Goal: Task Accomplishment & Management: Use online tool/utility

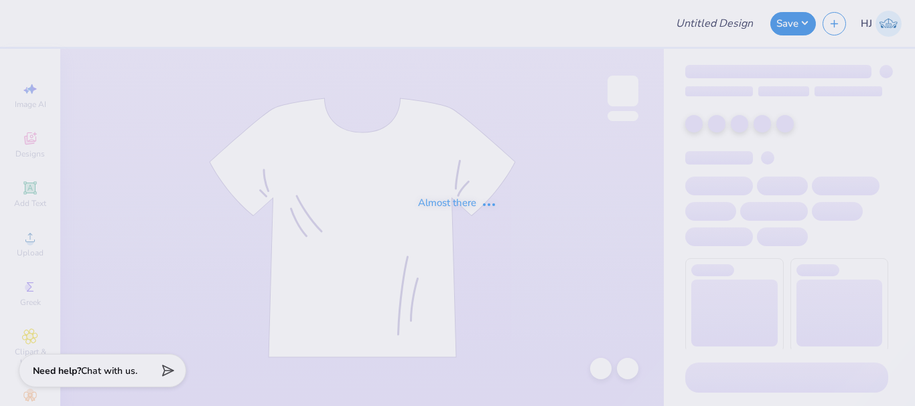
type input "Plane hoodie"
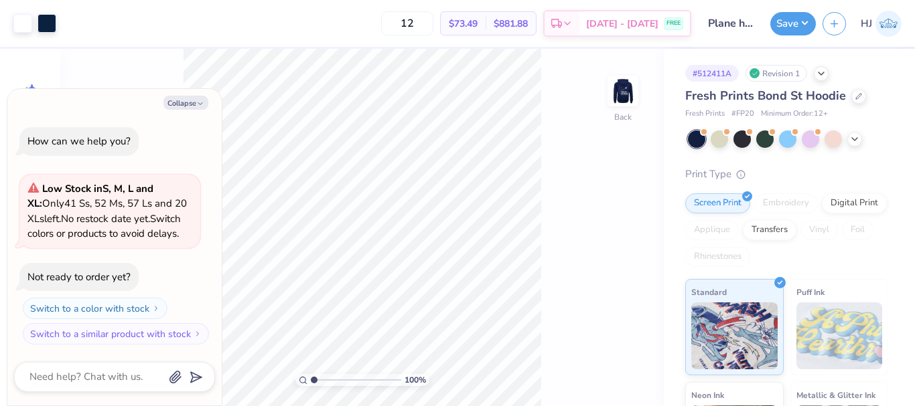
type textarea "x"
click at [607, 171] on input "4.40" at bounding box center [614, 176] width 48 height 19
type input "4"
type textarea "x"
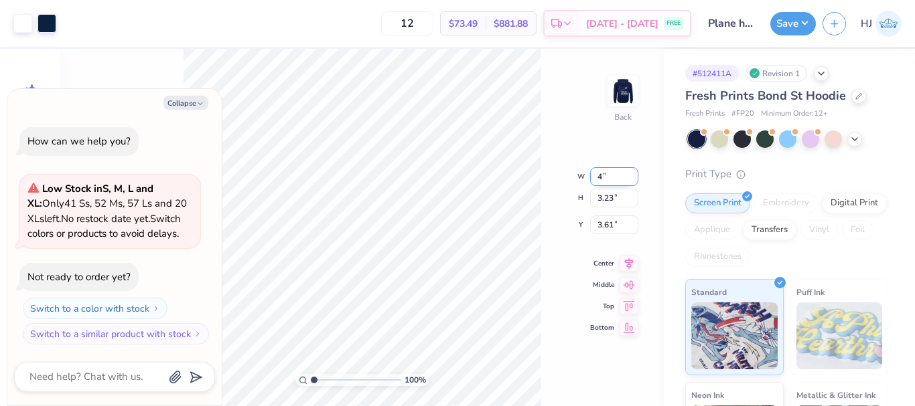
type input "4.00"
type input "2.94"
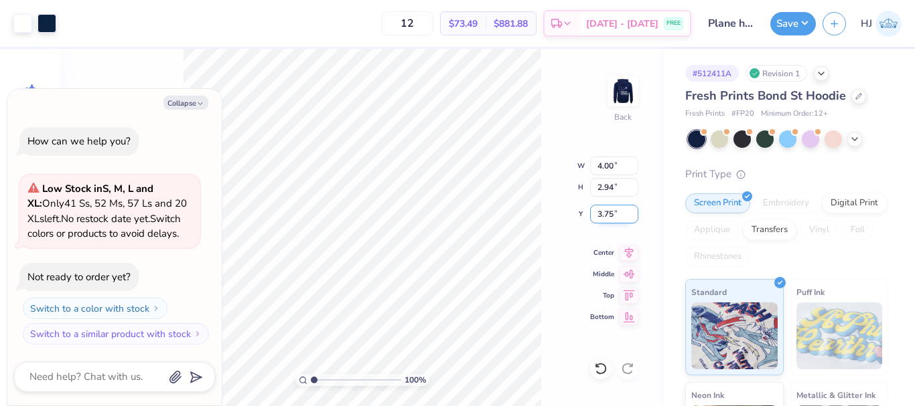
click at [615, 216] on input "3.75" at bounding box center [614, 214] width 48 height 19
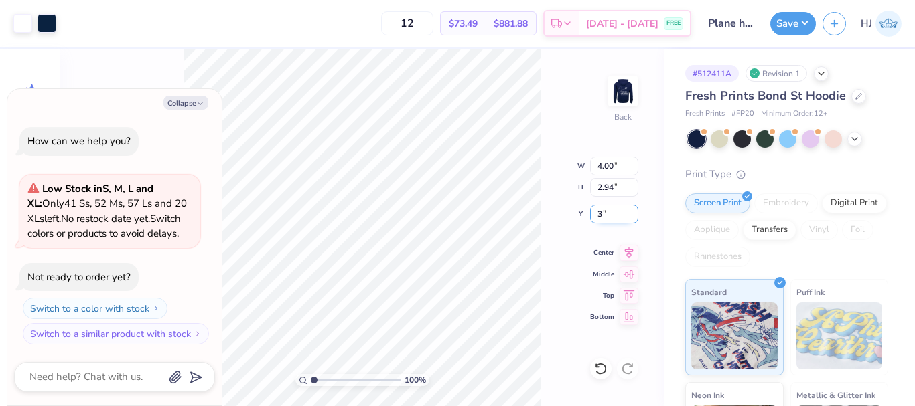
type input "3"
type textarea "x"
type input "3.00"
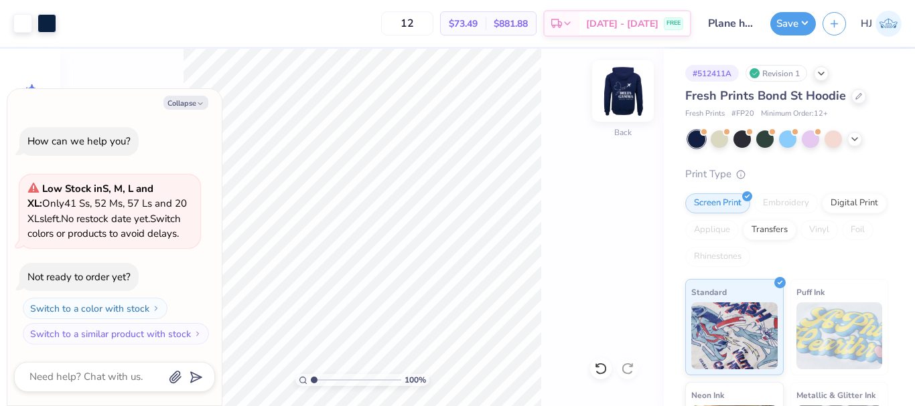
click at [611, 104] on img at bounding box center [623, 91] width 54 height 54
click at [614, 100] on img at bounding box center [623, 91] width 54 height 54
type textarea "x"
type input "1.49212329151837"
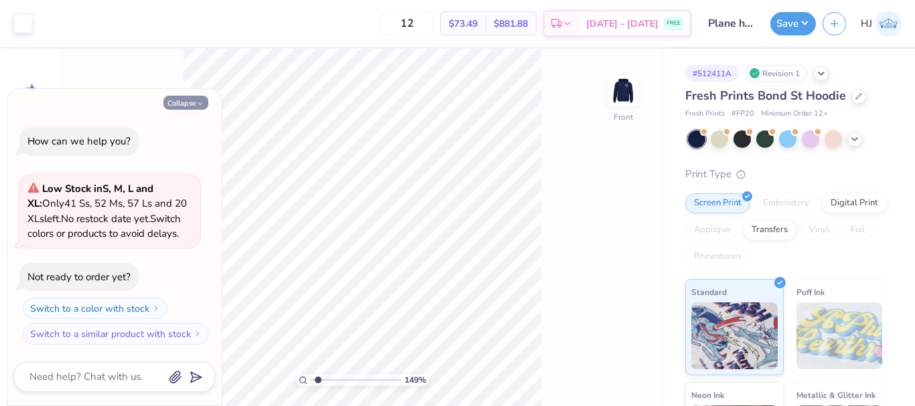
click at [190, 104] on button "Collapse" at bounding box center [185, 103] width 45 height 14
type textarea "x"
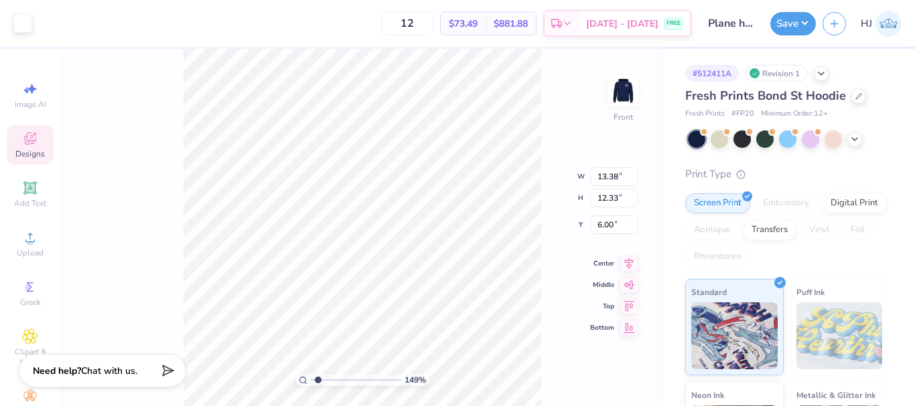
type input "1.49212329151837"
click at [615, 176] on input "13.38" at bounding box center [614, 176] width 48 height 19
type input "12.5"
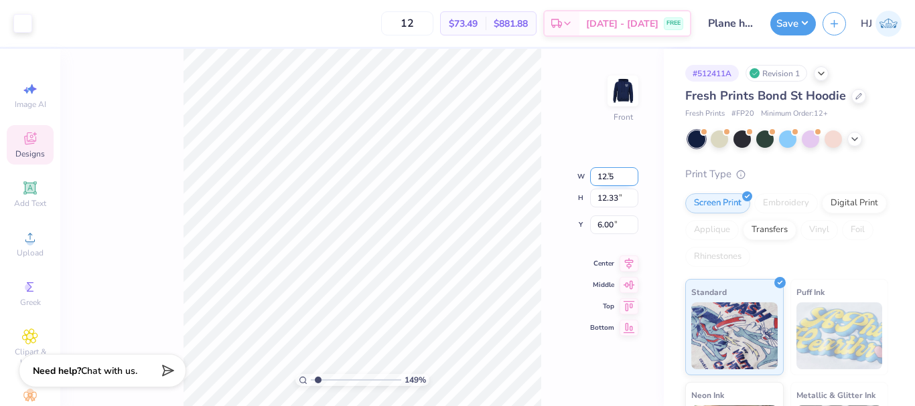
type input "1.49212329151837"
type input "12.50"
type input "11.52"
type input "6.41"
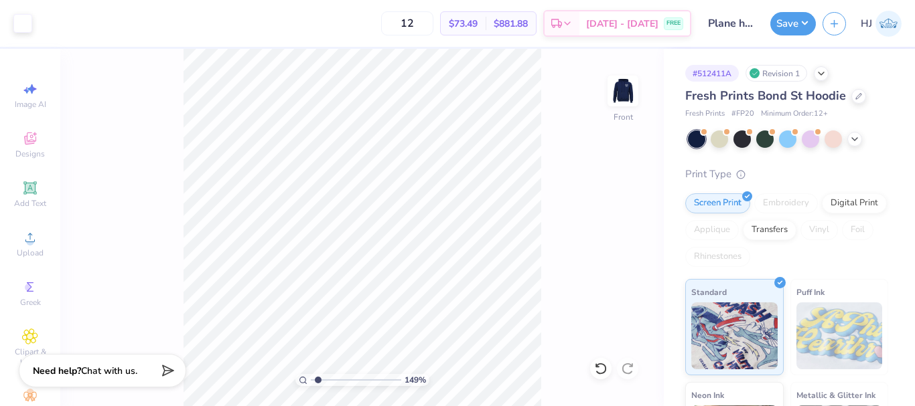
type input "1.49212329151837"
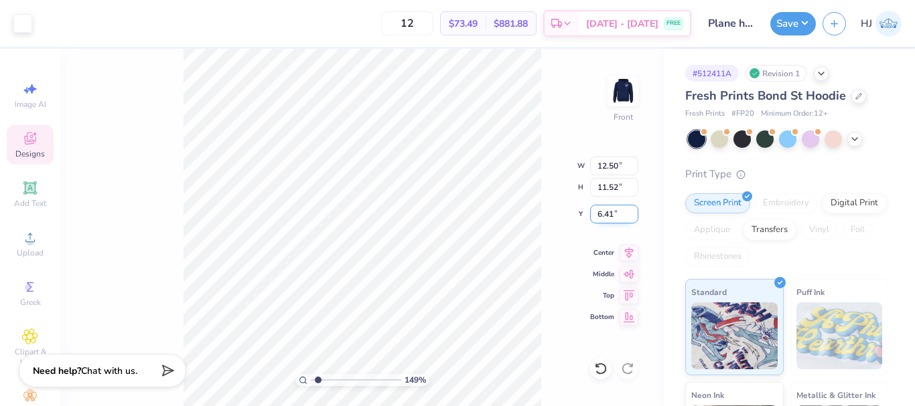
click at [603, 209] on input "6.41" at bounding box center [614, 214] width 48 height 19
type input "6"
type input "1.49212329151837"
type input "6.00"
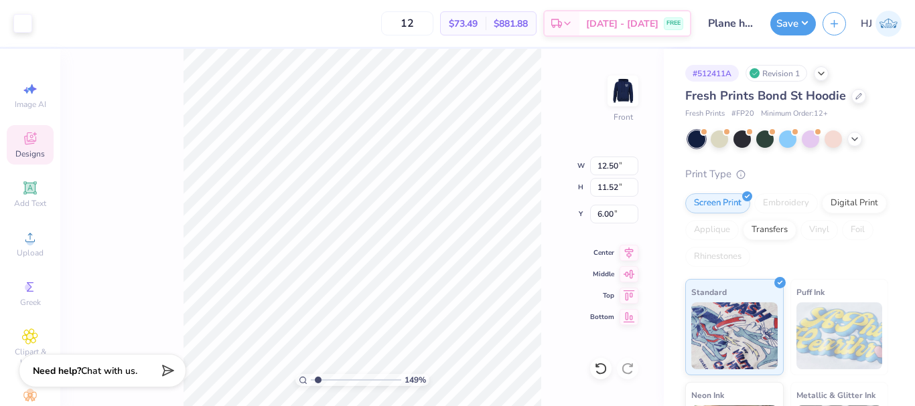
type input "1.49212329151837"
type input "9.15"
type input "0.48"
type input "17.04"
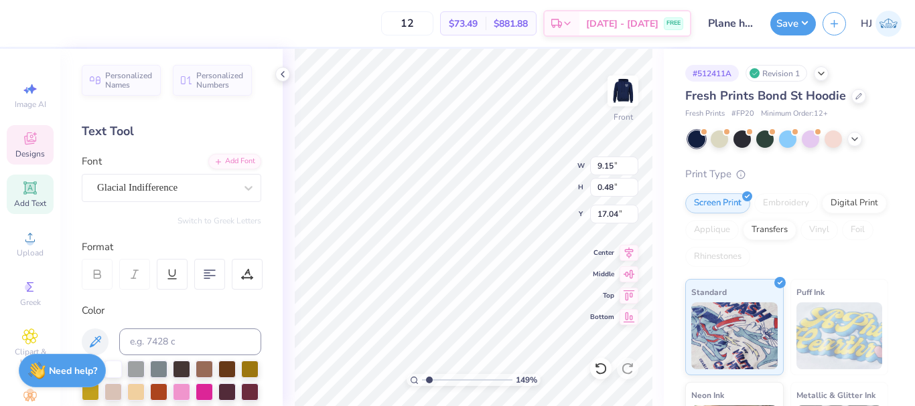
scroll to position [11, 2]
type input "1.49212329151837"
paste textarea "at University of California, Davis®"
type textarea "at University of California, Davis®"
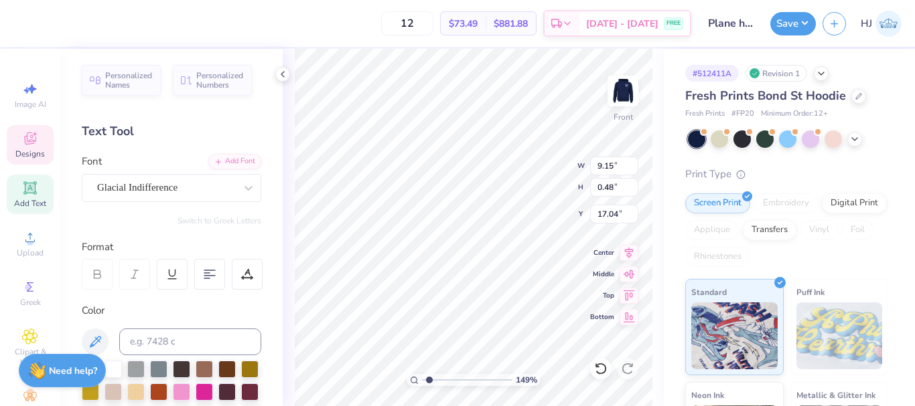
type input "1.49212329151837"
type textarea "at University of California, Davis®"
type input "1.49212329151837"
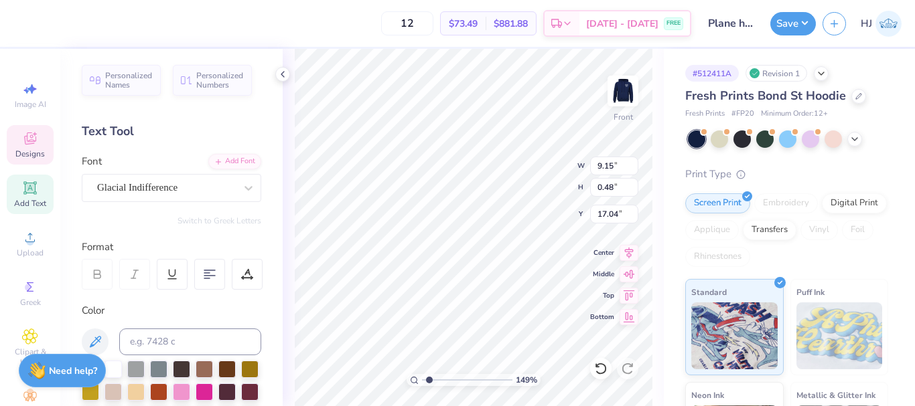
type textarea "AT University of California, Davis®"
type input "1.49212329151837"
type textarea "AT University of California, Davis®"
type input "1.49212329151837"
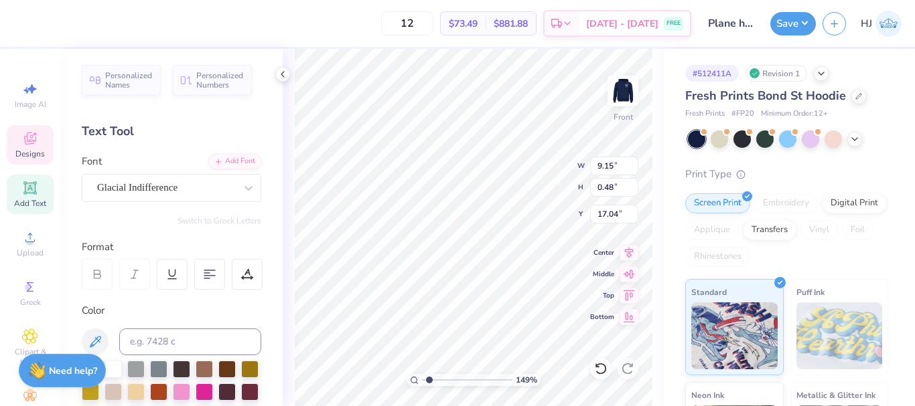
type textarea "AT UNIV of California, Davis®"
type input "1.49212329151837"
type textarea "AT UNIVERSITY of California, Davis®"
type input "1.49212329151837"
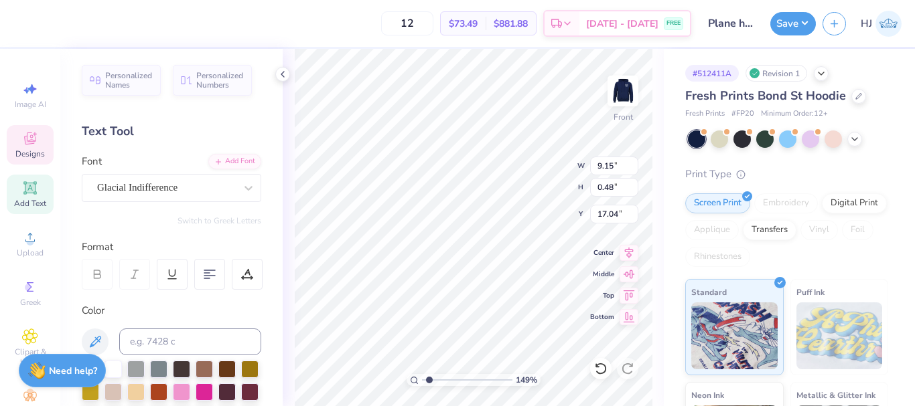
type textarea "AT UNIVERSITY of California, Davis®"
type input "1.49212329151837"
type textarea "AT UNIVERSITY OF, Davis®"
type input "1.49212329151837"
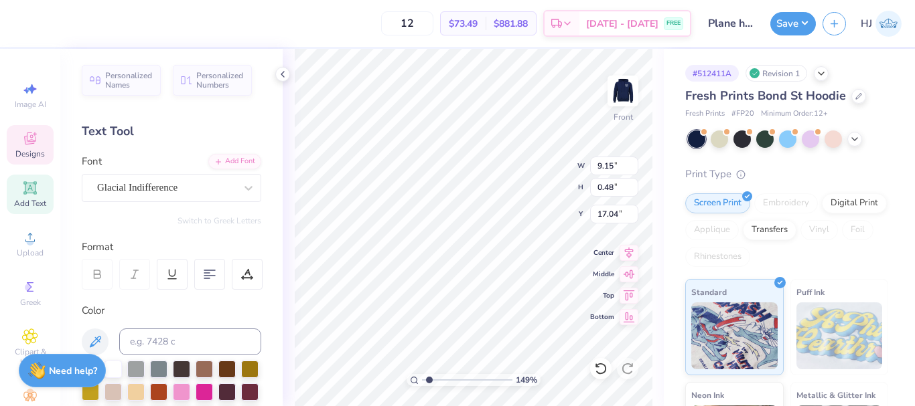
type textarea "AT UNIVERSITY OFF , Davis®"
type input "1.49212329151837"
type textarea "AT UNIVERSITY OFF, Davis®"
type input "1.49212329151837"
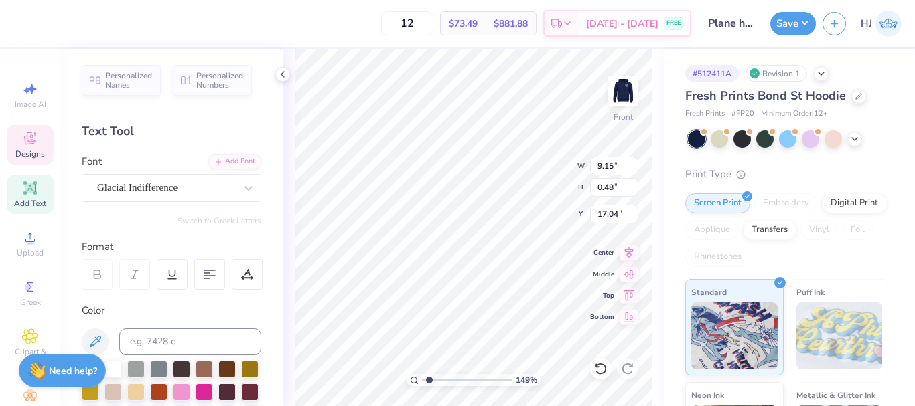
type textarea "AT UNIVERSITY OF, Davis®"
type input "1.49212329151837"
type textarea "AT UNIVERSITY OF , Davis®"
type input "1.49212329151837"
type textarea "AT UNIVERSITY OF CALIF, Davis®"
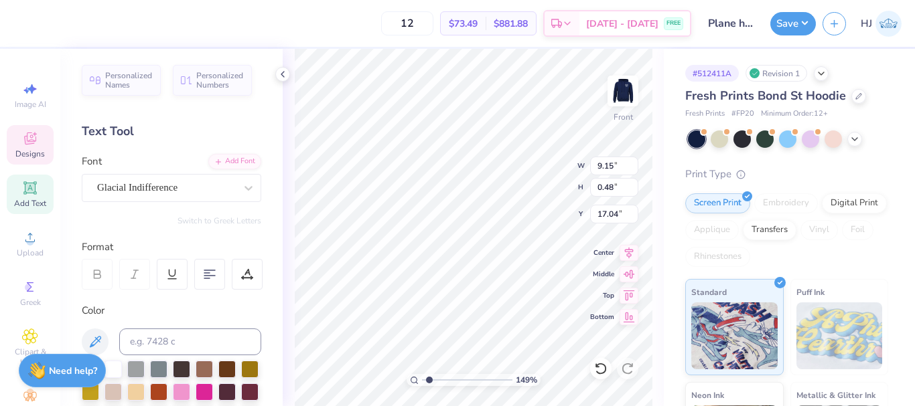
type input "1.49212329151837"
type textarea "AT UNIVERSITY OF CALIFORNIA, Davis®"
type input "1.49212329151837"
type textarea "AT UNIVERSITY OF CALIFORNIA, Davis®"
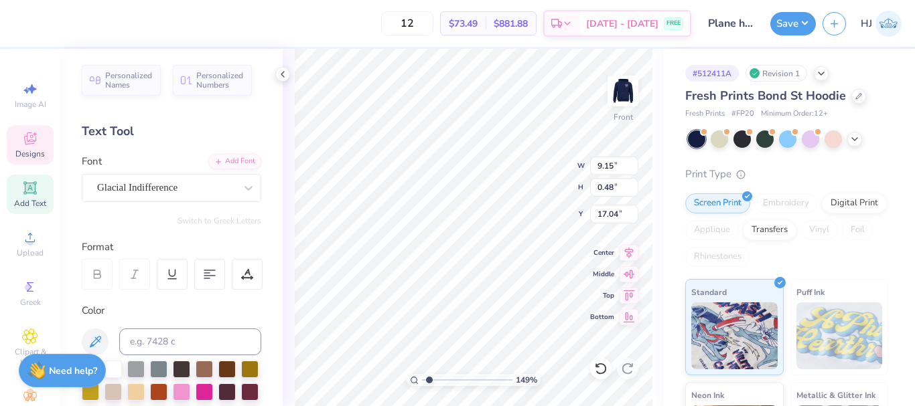
type input "1.49212329151837"
type textarea "AT UNIVERSITY OF CALIFORNIA, DAVISs®"
type input "1.49212329151837"
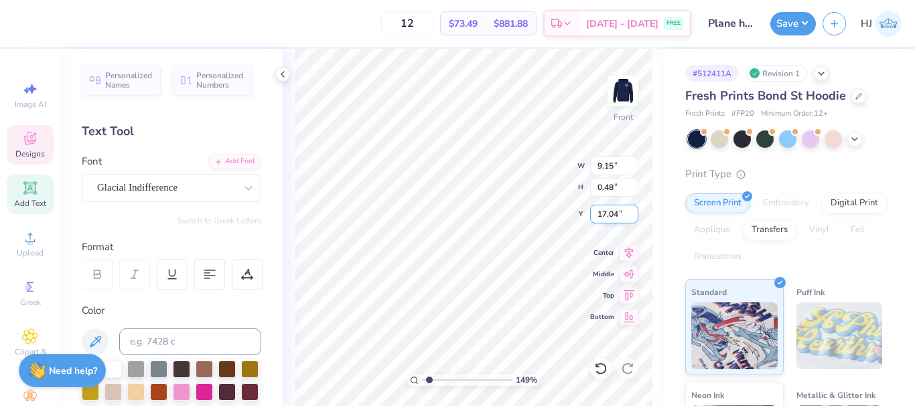
type textarea "AT UNIVERSITY OF CALIFORNIA, DAVIS®"
type input "1.49212329151837"
type input "10.54"
type input "0.54"
type input "17.01"
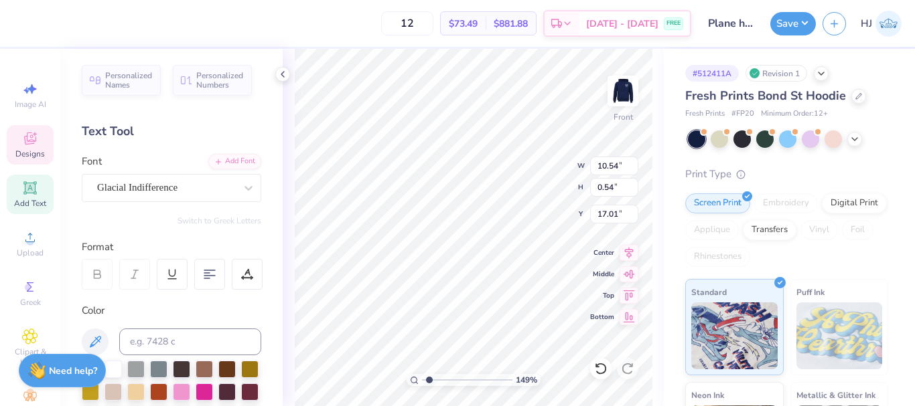
type input "1.49212329151837"
type textarea "AT UNIVERSITY OF CALIFORNIA, DAVIS"
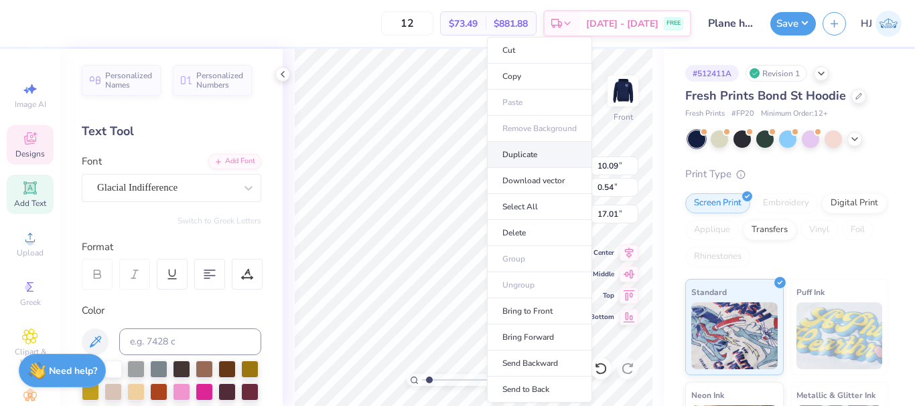
click at [528, 159] on li "Duplicate" at bounding box center [539, 155] width 105 height 26
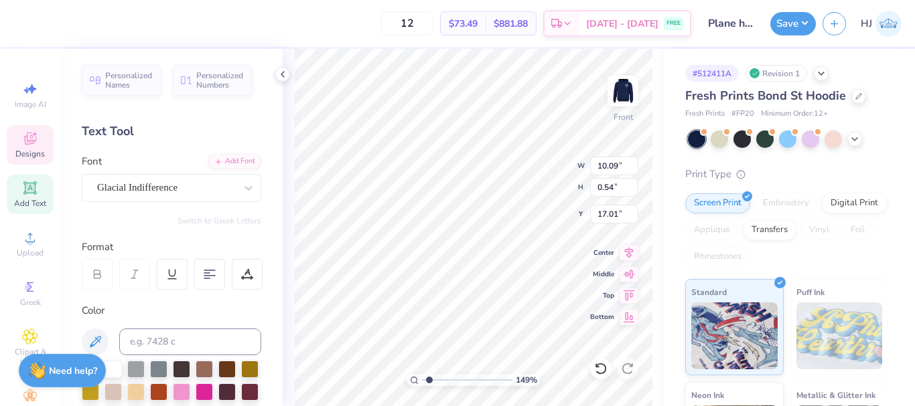
type input "1.49212329151837"
type input "18.01"
type input "1.49212329151837"
paste textarea "®"
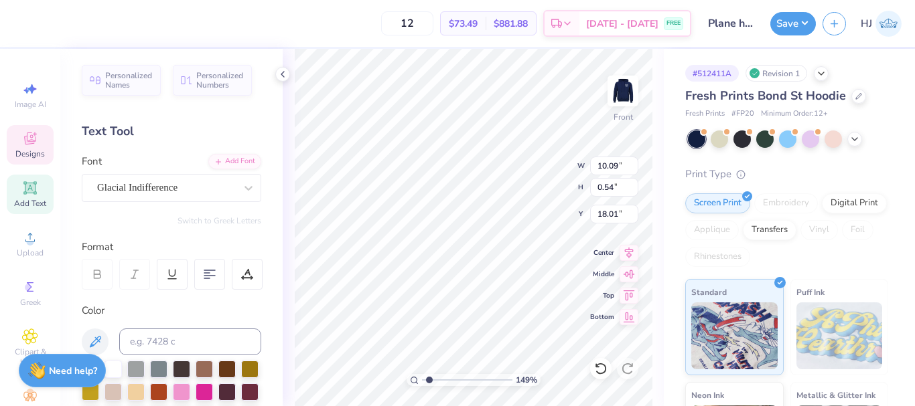
type textarea "®"
type input "1.49212329151837"
type input "0.40"
type input "0.39"
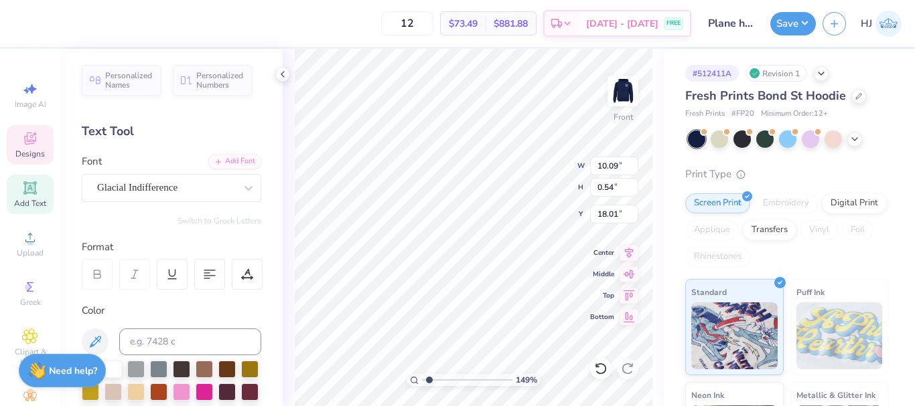
type input "18.08"
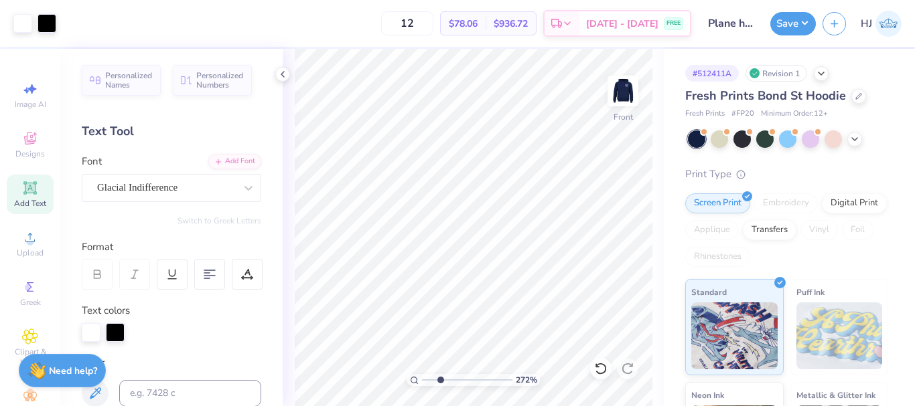
type input "2.71964221644285"
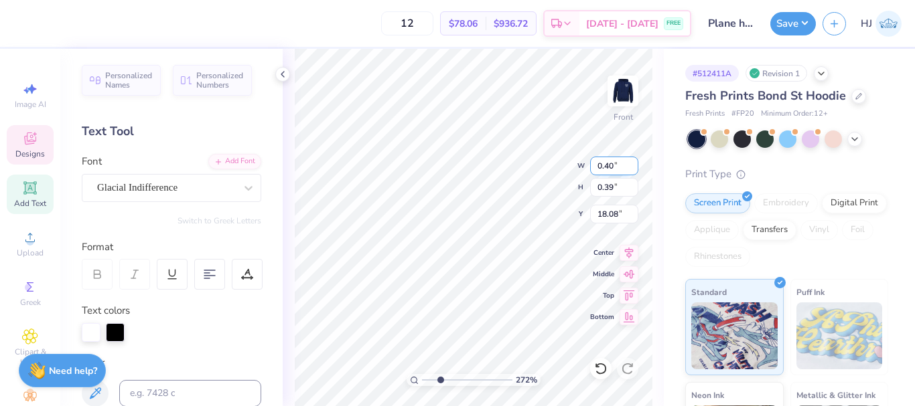
click at [613, 167] on input "0.40" at bounding box center [614, 166] width 48 height 19
click at [608, 165] on input "0.40" at bounding box center [614, 166] width 48 height 19
type input "0.30"
type input "2.71964221644285"
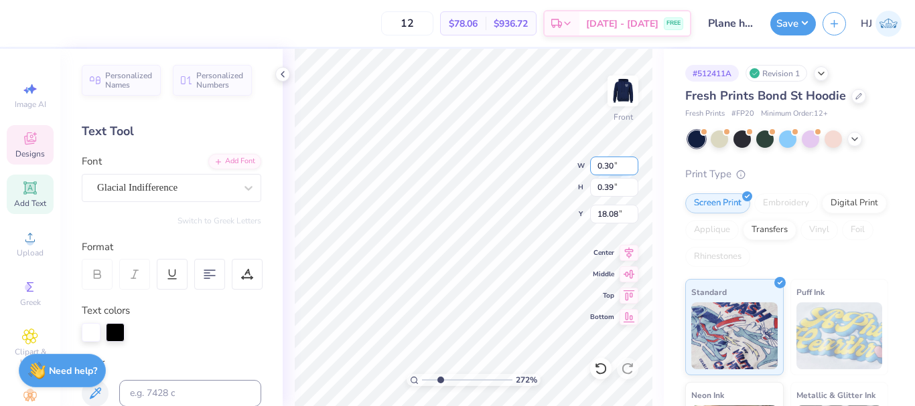
type input "0.29"
type input "18.13"
type input "2.71964221644285"
type input "16.87"
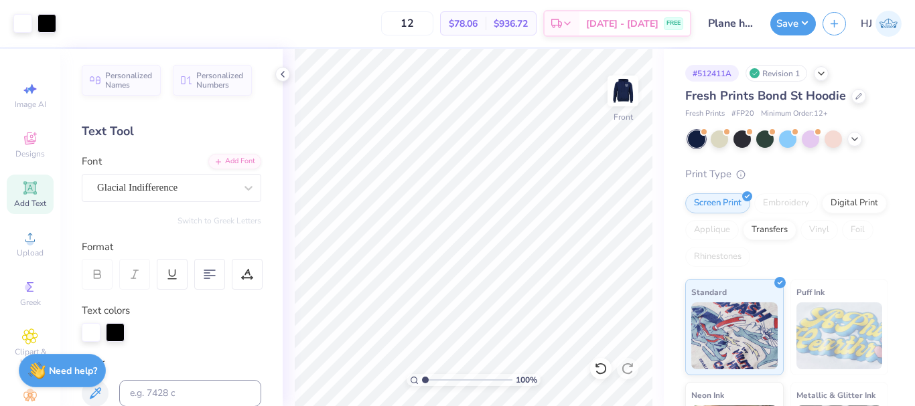
drag, startPoint x: 442, startPoint y: 381, endPoint x: 411, endPoint y: 383, distance: 30.9
type input "1"
click at [422, 383] on input "range" at bounding box center [467, 380] width 90 height 12
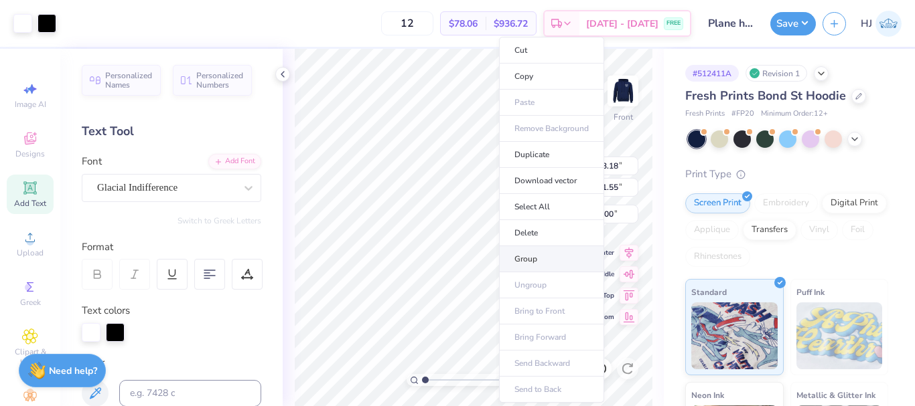
click at [540, 261] on li "Group" at bounding box center [551, 259] width 105 height 26
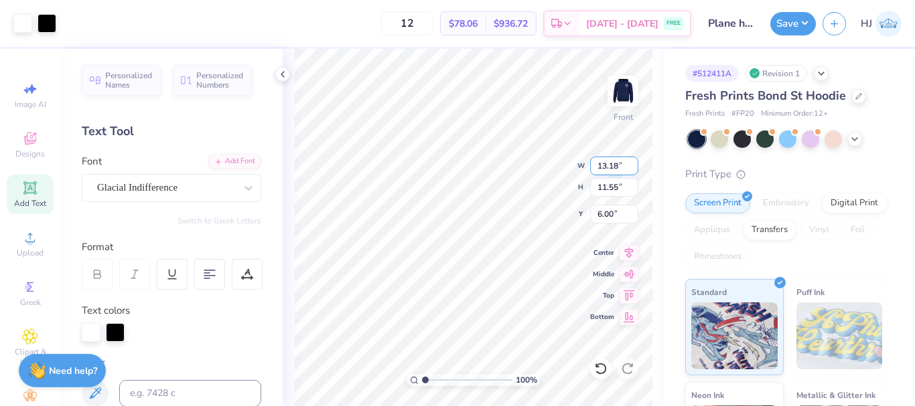
click at [617, 165] on input "13.18" at bounding box center [614, 166] width 48 height 19
type input "12.50"
type input "10.95"
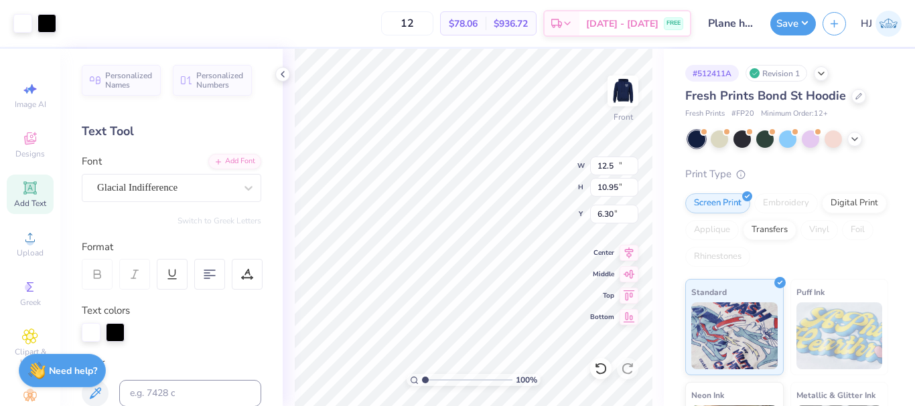
type input "6.30"
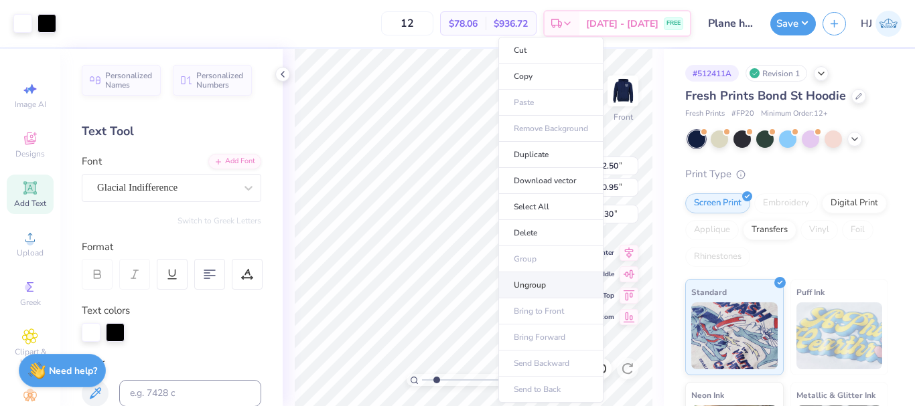
click at [530, 287] on li "Ungroup" at bounding box center [550, 286] width 105 height 26
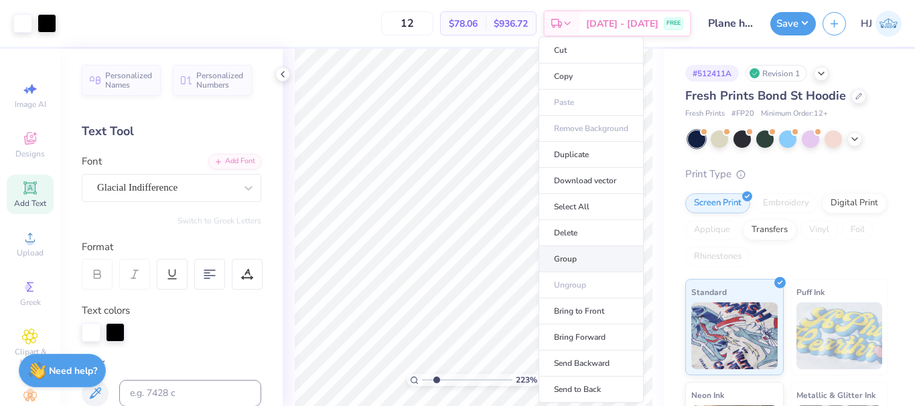
click at [566, 258] on li "Group" at bounding box center [590, 259] width 105 height 26
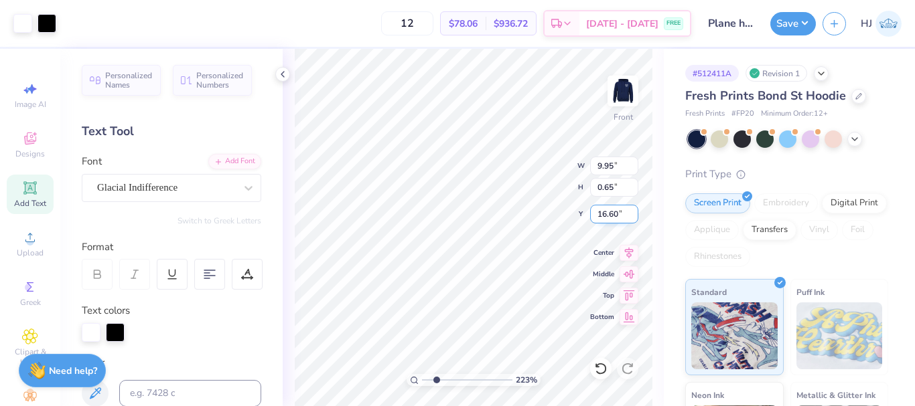
type input "2.22643191709162"
type input "9.60"
type input "0.62"
type input "2.22643191709162"
type input "8.97"
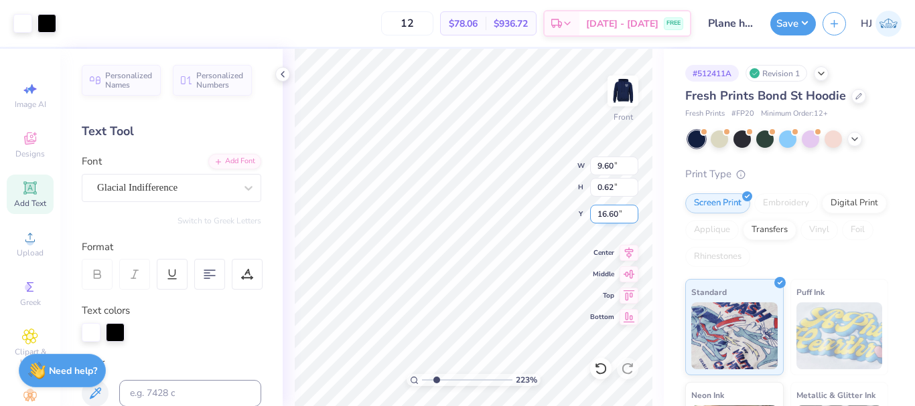
type input "0.58"
type input "16.64"
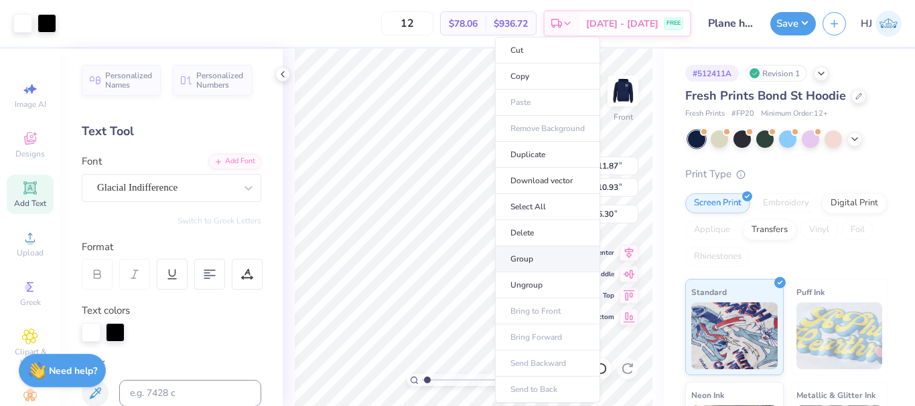
click at [528, 267] on li "Group" at bounding box center [547, 259] width 105 height 26
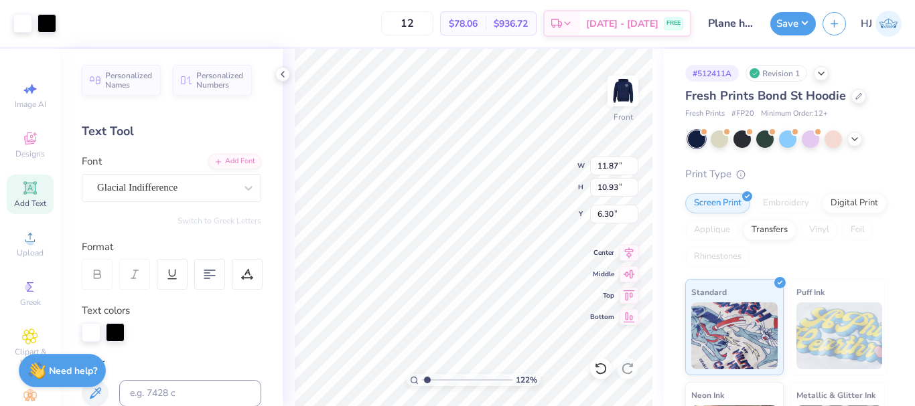
type input "1.22152498603932"
click at [613, 166] on input "11.87" at bounding box center [614, 166] width 48 height 19
type input "12.5"
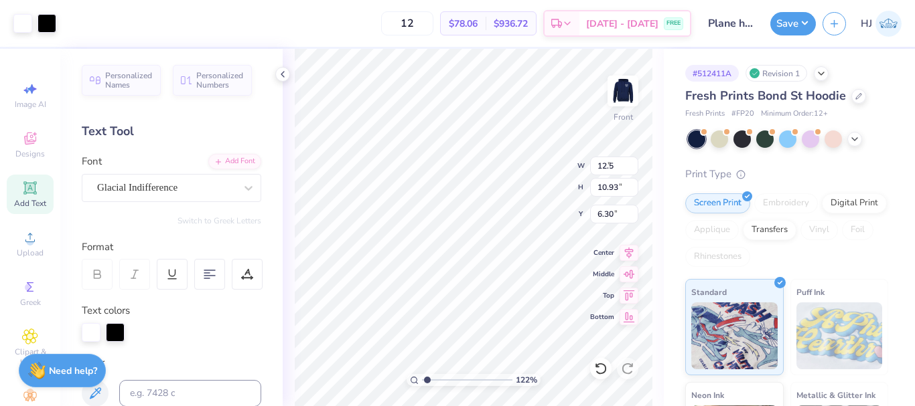
type input "1.22152498603932"
type input "12.50"
type input "11.51"
type input "6.01"
type input "1.22152498603932"
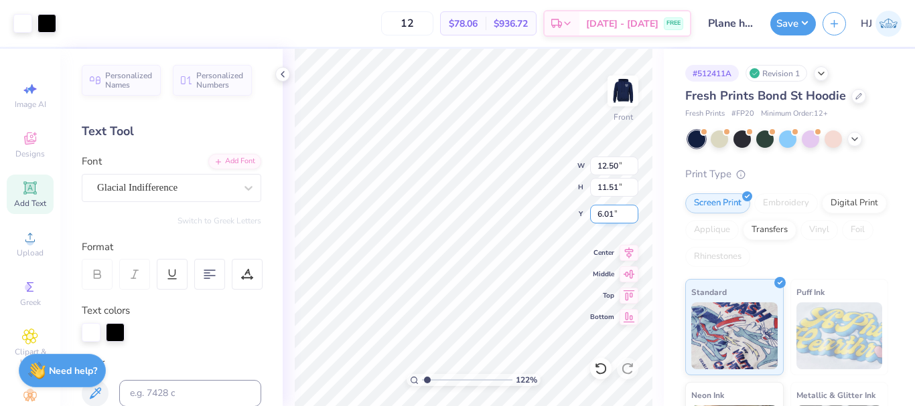
click at [601, 216] on input "6.01" at bounding box center [614, 214] width 48 height 19
type input "6"
type input "1.22152498603932"
type input "6.00"
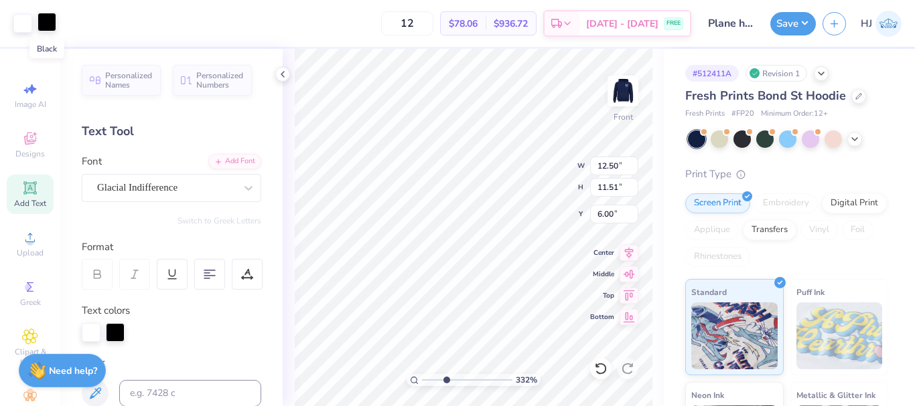
click at [50, 19] on div at bounding box center [46, 22] width 19 height 19
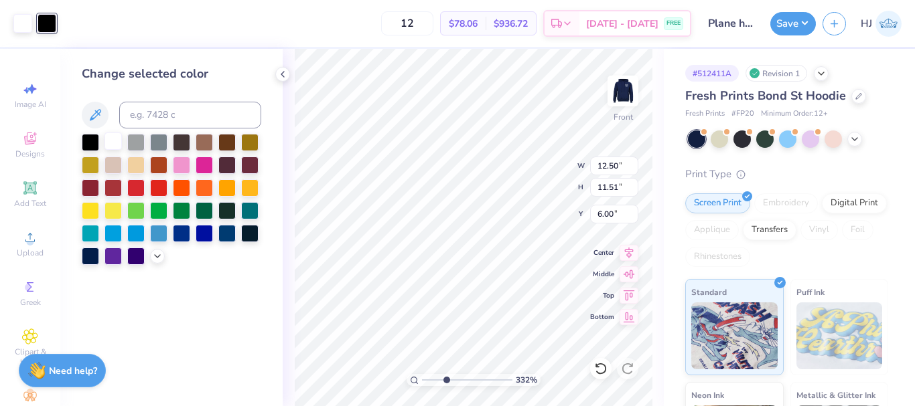
click at [107, 137] on div at bounding box center [112, 141] width 17 height 17
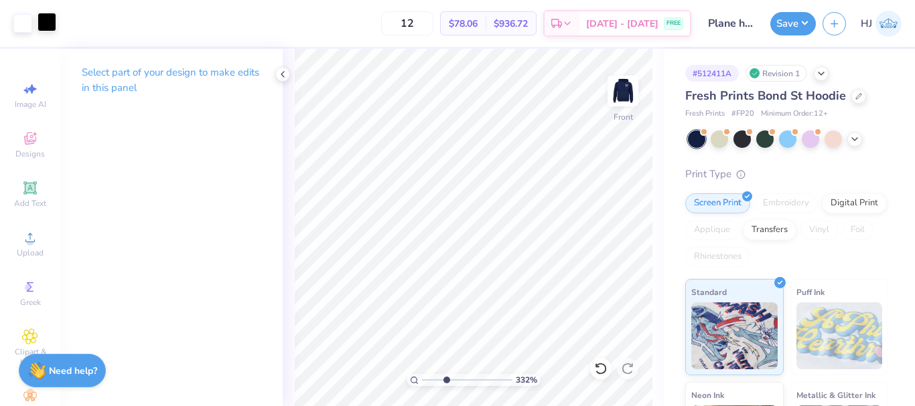
click at [48, 23] on div at bounding box center [46, 22] width 19 height 19
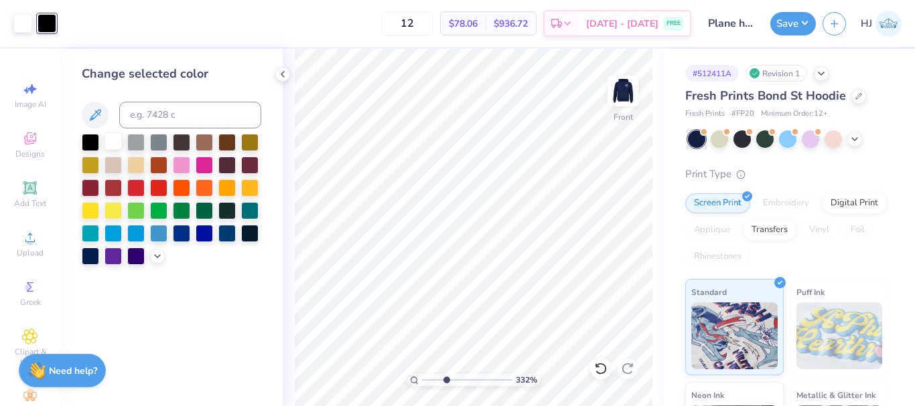
click at [106, 142] on div at bounding box center [112, 141] width 17 height 17
type input "1"
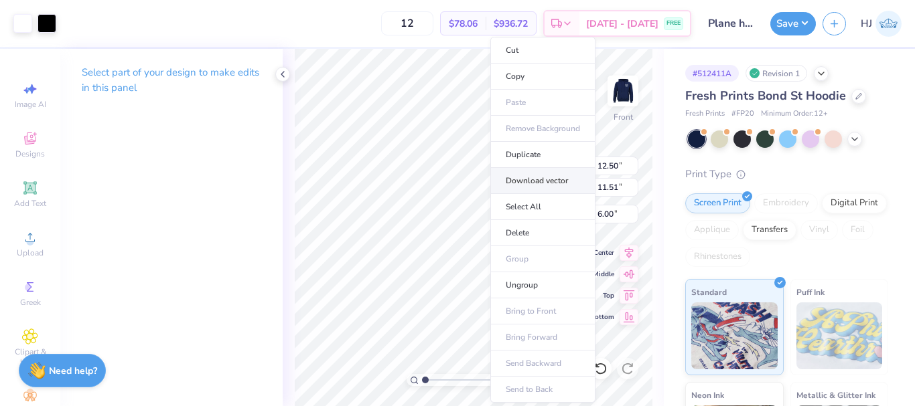
click at [536, 180] on li "Download vector" at bounding box center [542, 181] width 105 height 26
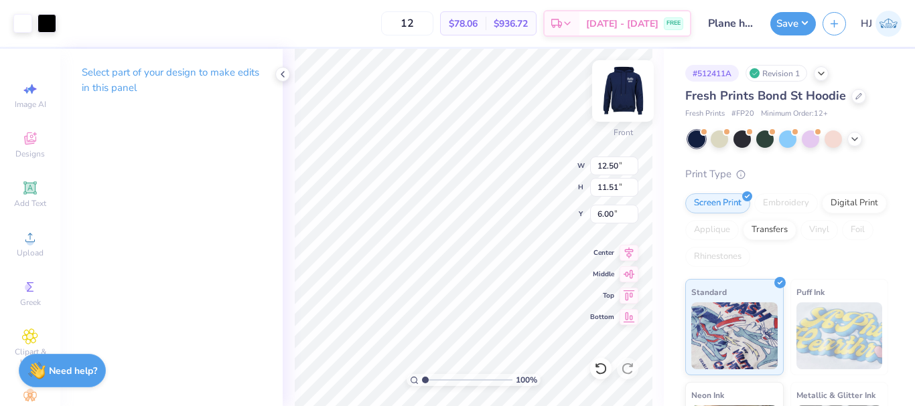
click at [617, 104] on img at bounding box center [623, 91] width 54 height 54
click at [618, 100] on img at bounding box center [623, 91] width 54 height 54
click at [635, 83] on img at bounding box center [623, 91] width 54 height 54
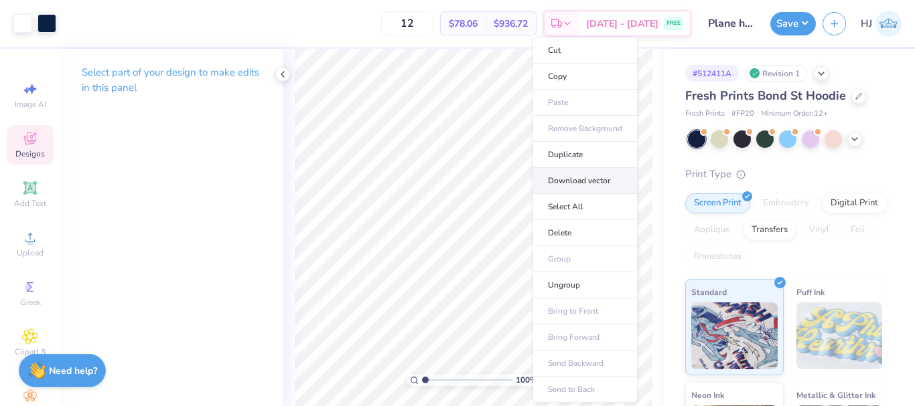
click at [570, 183] on li "Download vector" at bounding box center [584, 181] width 105 height 26
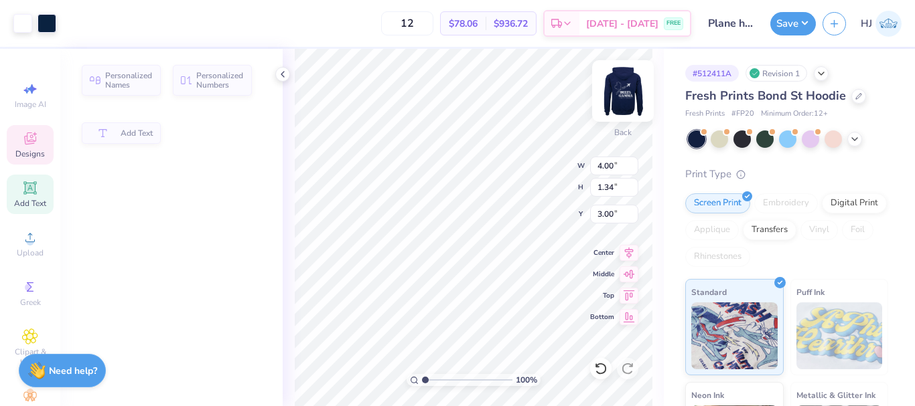
type input "1.34"
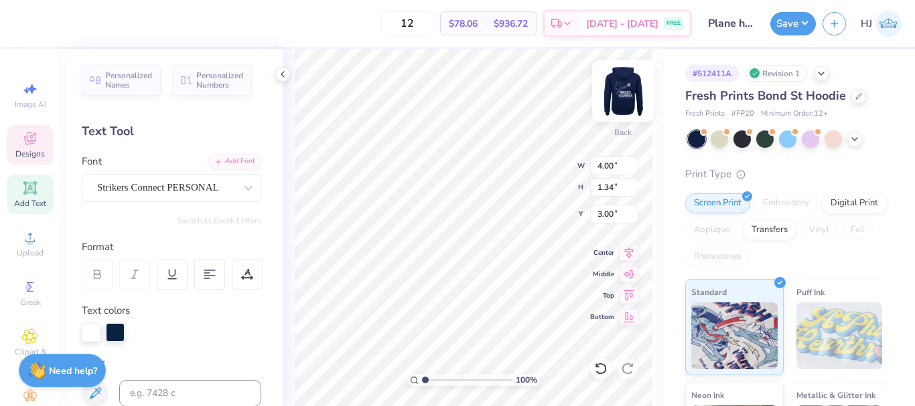
scroll to position [11, 2]
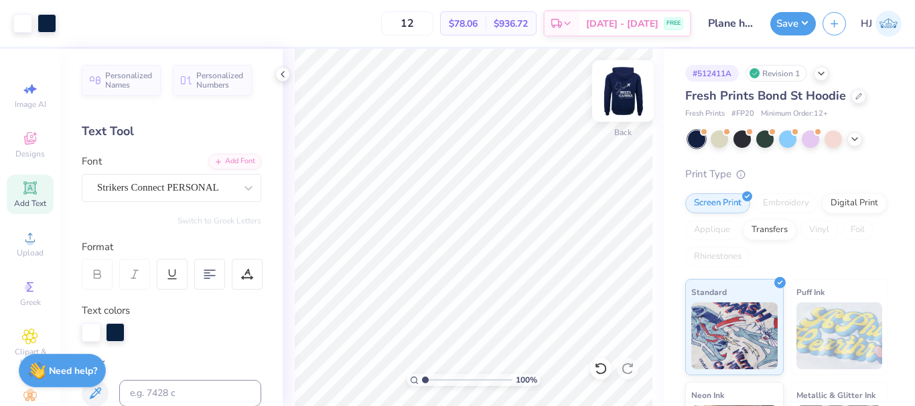
click at [627, 80] on img at bounding box center [623, 91] width 54 height 54
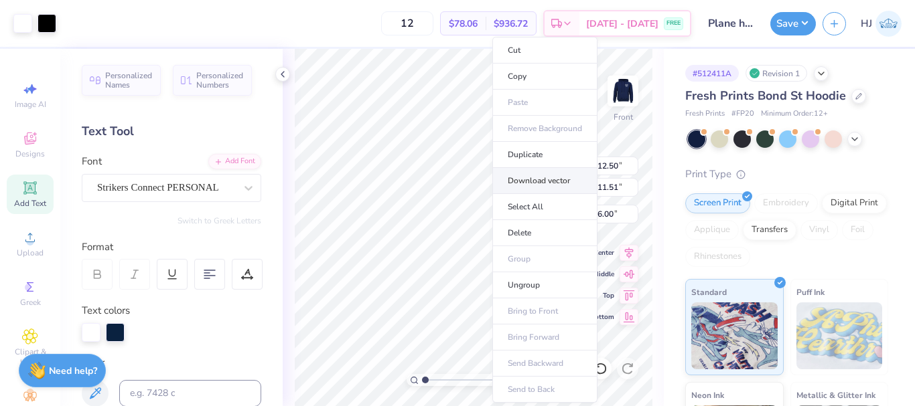
click at [528, 179] on li "Download vector" at bounding box center [544, 181] width 105 height 26
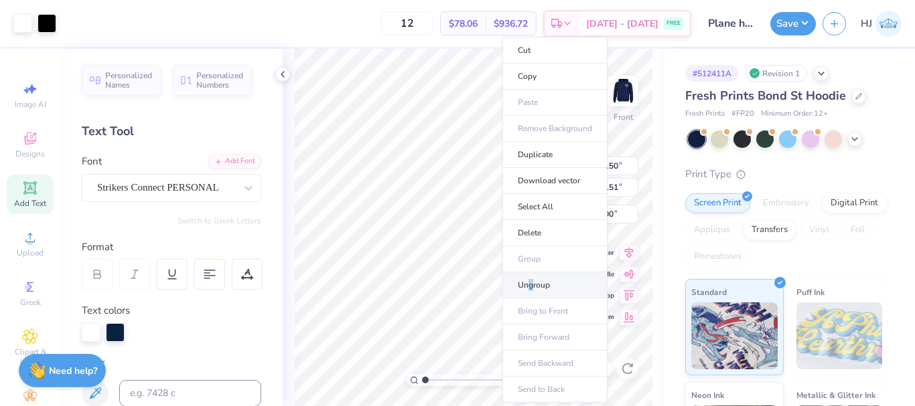
click at [531, 287] on li "Ungroup" at bounding box center [554, 286] width 105 height 26
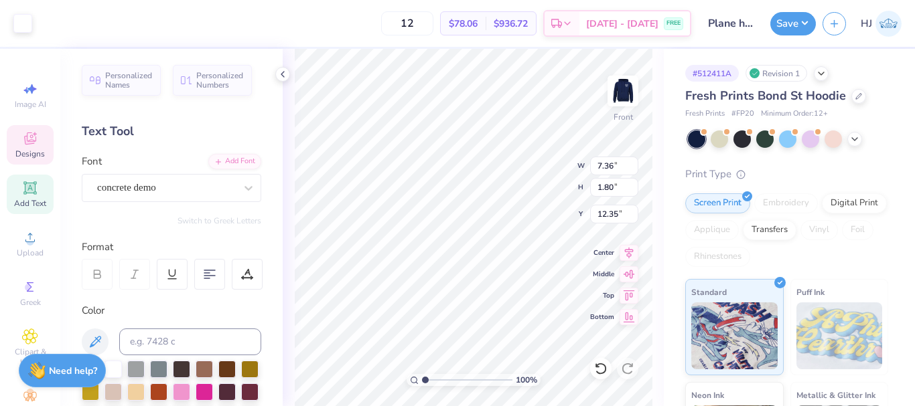
type input "7.36"
type input "1.80"
type input "12.35"
type input "9.44"
type input "0.61"
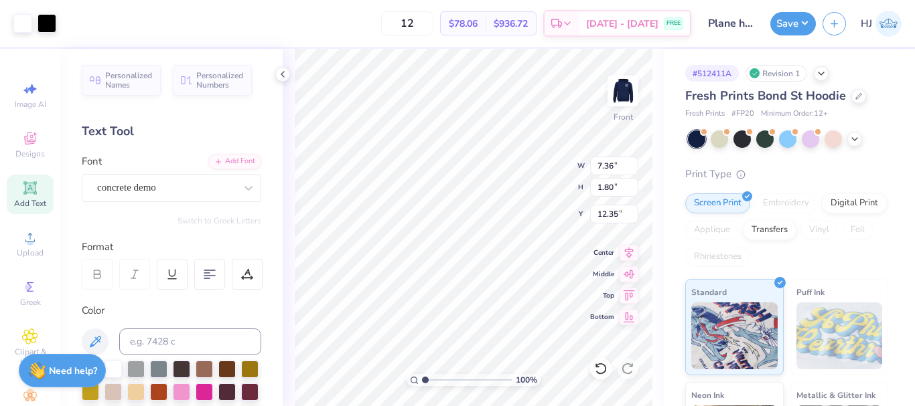
type input "16.89"
click at [54, 29] on div at bounding box center [46, 22] width 19 height 19
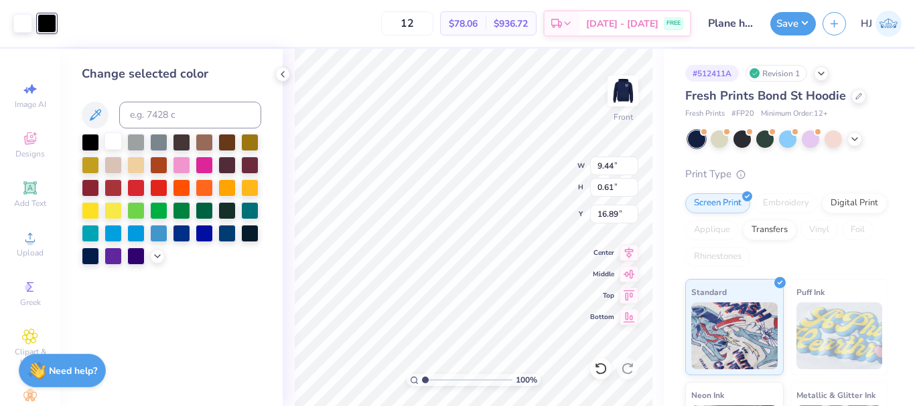
click at [113, 137] on div at bounding box center [112, 141] width 17 height 17
click at [47, 23] on div at bounding box center [46, 22] width 19 height 19
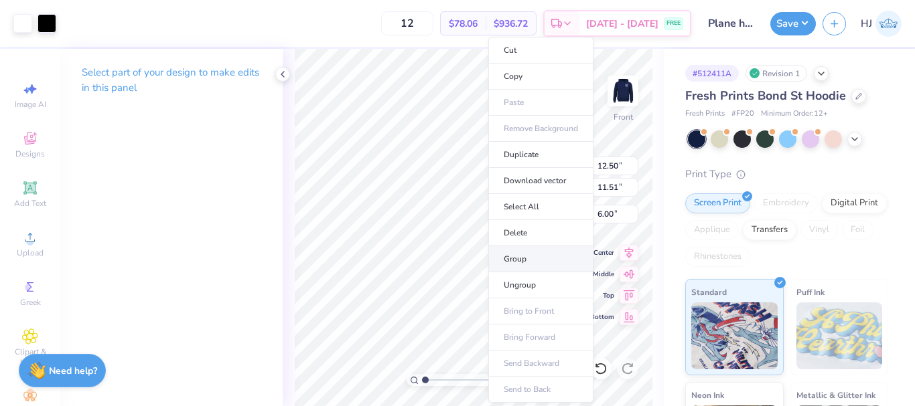
click at [534, 256] on li "Group" at bounding box center [540, 259] width 105 height 26
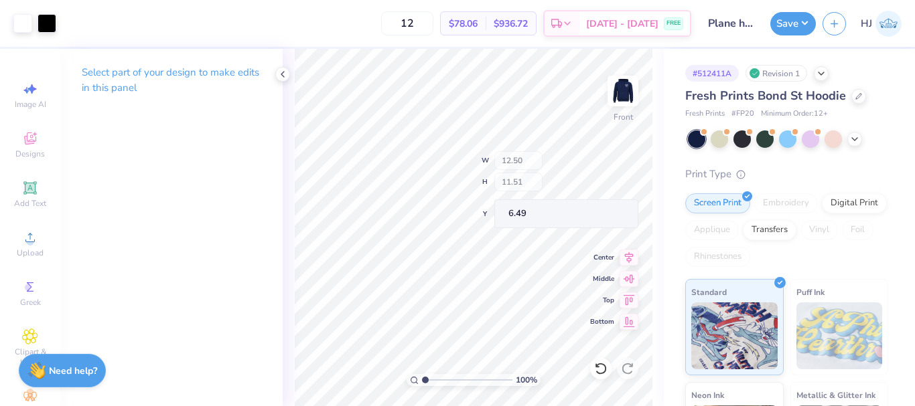
type input "6.49"
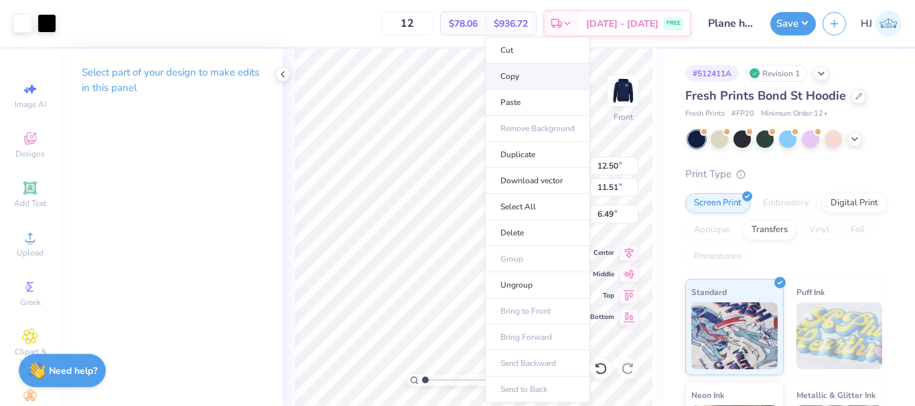
click at [518, 74] on li "Copy" at bounding box center [537, 77] width 105 height 26
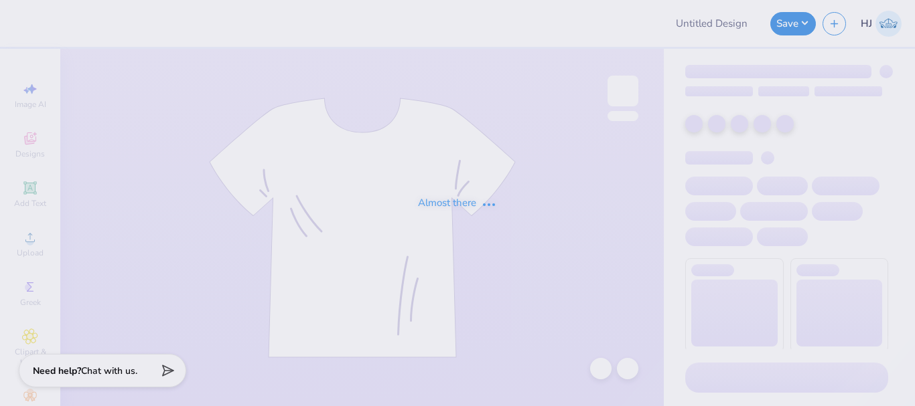
type input "Plane hoodie"
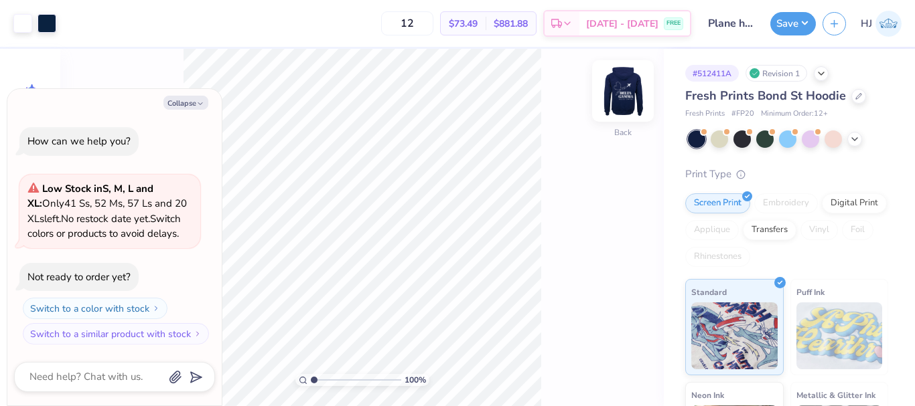
click at [612, 106] on img at bounding box center [623, 91] width 54 height 54
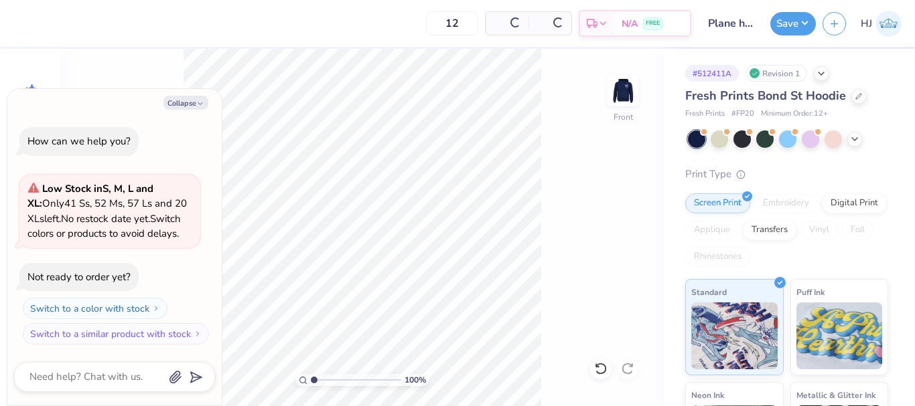
type textarea "x"
type input "1.48"
click at [318, 382] on input "range" at bounding box center [356, 380] width 90 height 12
click at [182, 100] on button "Collapse" at bounding box center [185, 103] width 45 height 14
type textarea "x"
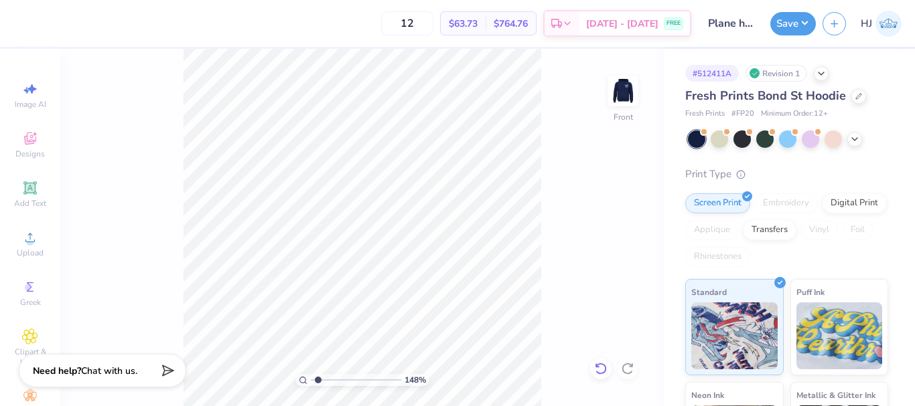
click at [596, 367] on icon at bounding box center [597, 365] width 3 height 3
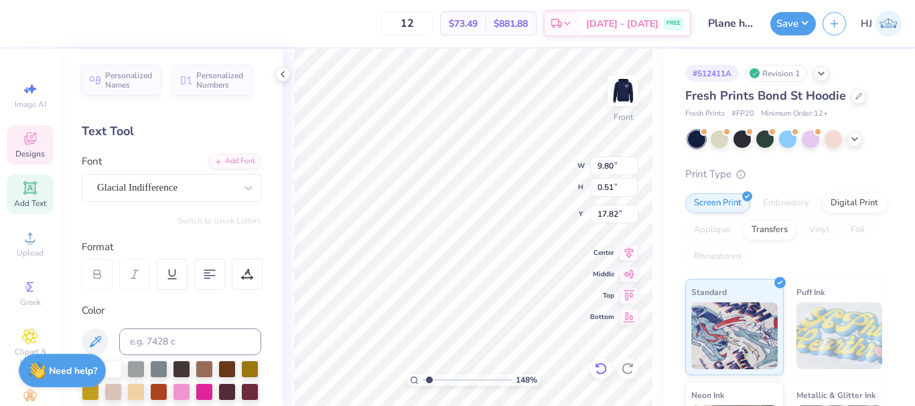
scroll to position [11, 2]
type textarea "AtUNIVERSITY OF CALIFORNIA DAVIS"
click at [599, 367] on icon at bounding box center [597, 365] width 3 height 3
type textarea "AT UNIVERSITY OF CALIFORNIA, DAVIS"
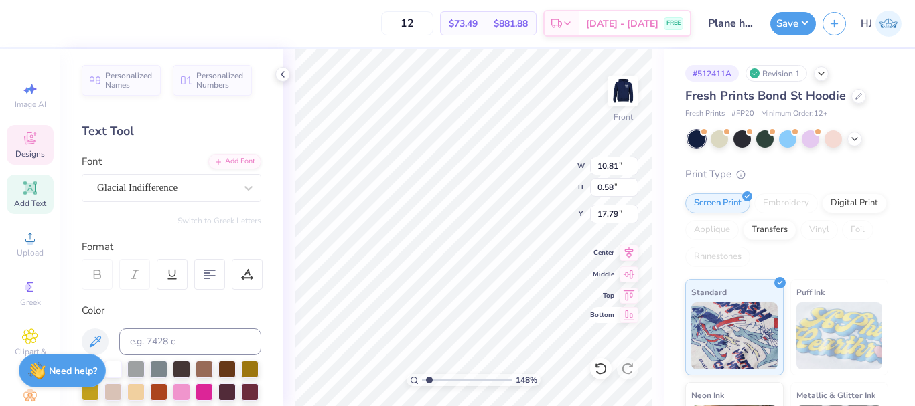
type input "10.81"
type input "0.58"
type input "17.79"
type input "10.52"
type input "0.56"
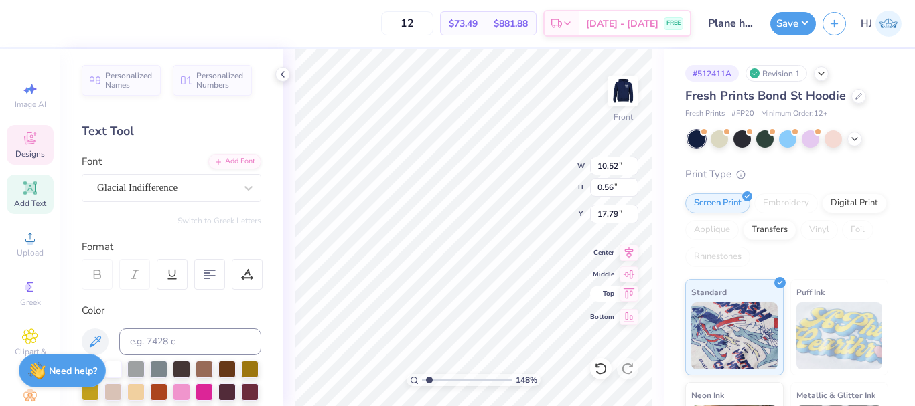
type input "10.18"
type input "0.54"
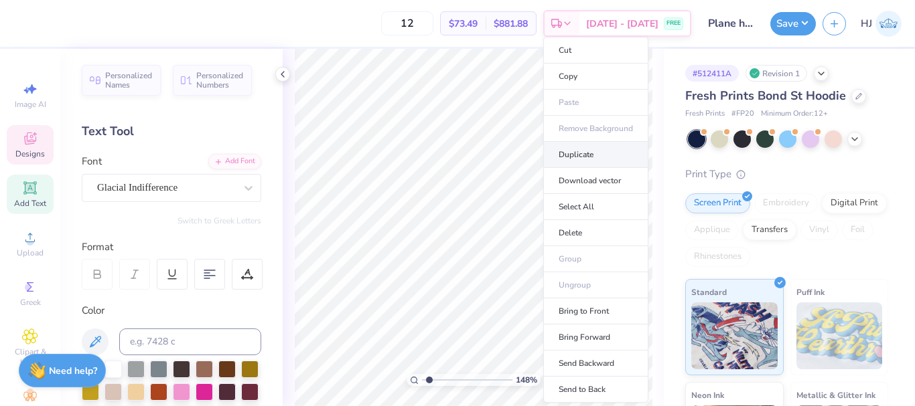
click at [571, 157] on li "Duplicate" at bounding box center [595, 155] width 105 height 26
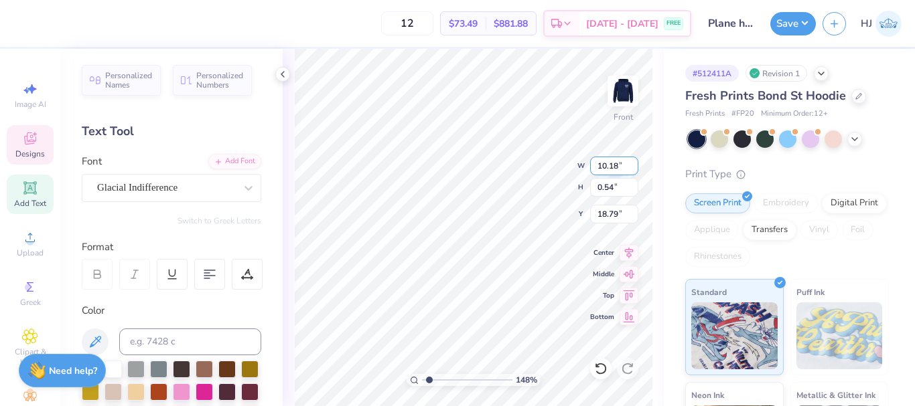
type input "18.83"
type textarea "®"
type input "0.41"
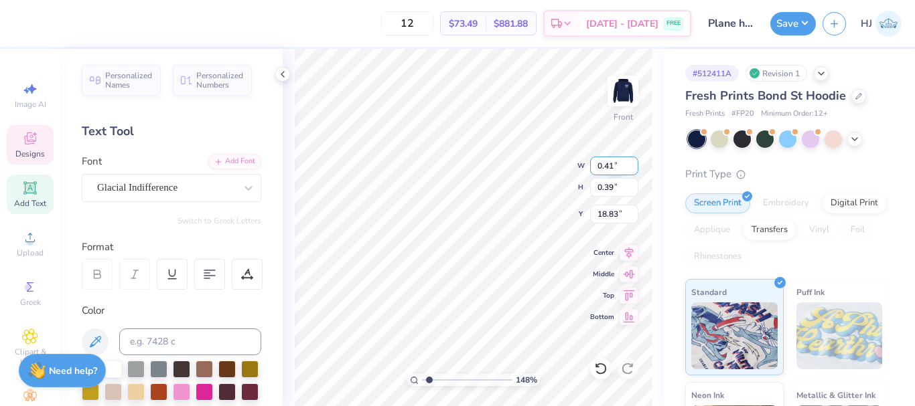
type input "0.39"
type input "18.91"
click at [605, 274] on div "270 % Front W 0.41 0.41 " H 0.39 0.39 " Y 18.91 18.91 " Center Middle Top Bottom" at bounding box center [473, 228] width 381 height 358
type input "2.69754550660458"
type input "17.67"
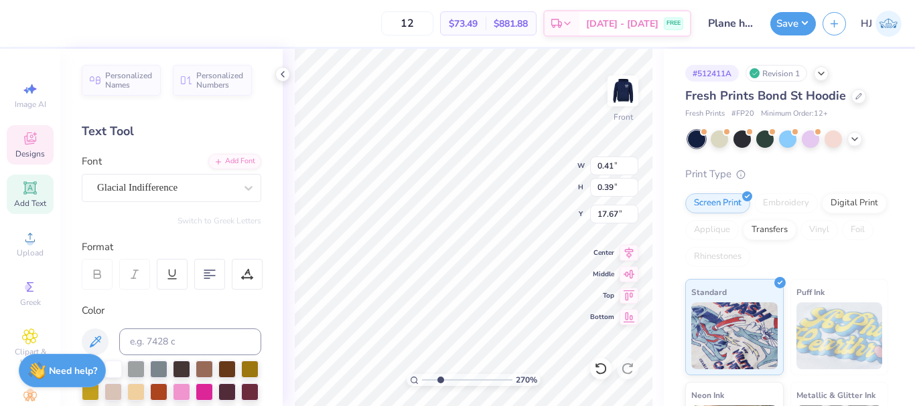
type input "2.69754550660458"
click at [619, 171] on input "0.41" at bounding box center [614, 166] width 48 height 19
drag, startPoint x: 607, startPoint y: 165, endPoint x: 624, endPoint y: 163, distance: 16.8
click at [624, 163] on input "0.41" at bounding box center [614, 166] width 48 height 19
type input "0.3"
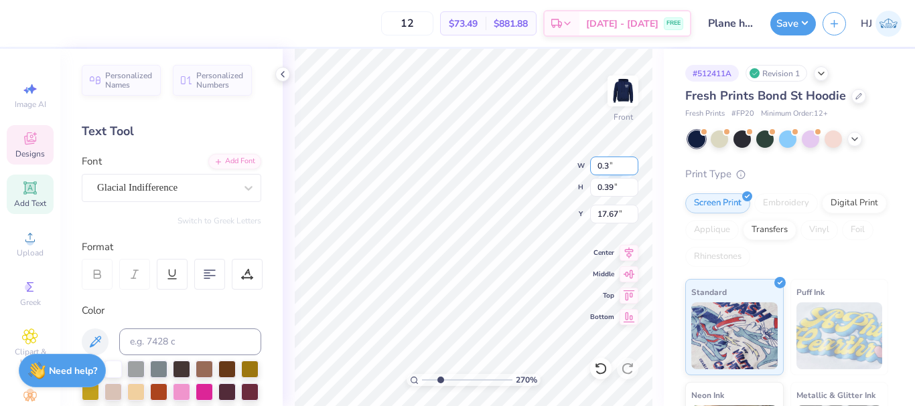
type input "2.69754550660458"
type input "0.30"
type input "0.29"
type input "17.72"
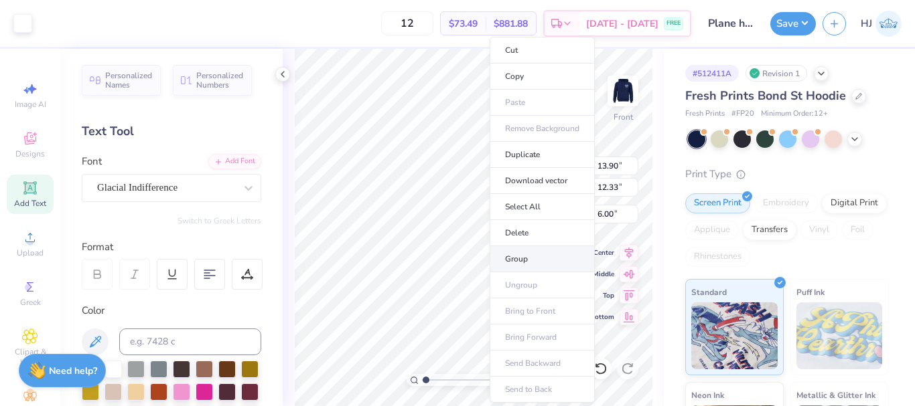
click at [524, 258] on li "Group" at bounding box center [541, 259] width 105 height 26
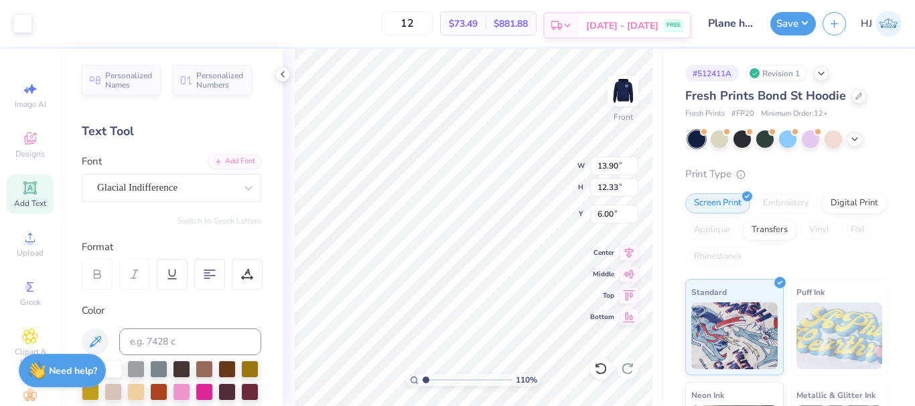
type input "1.09624640759103"
click at [617, 163] on input "13.90" at bounding box center [614, 166] width 48 height 19
type input "12.5"
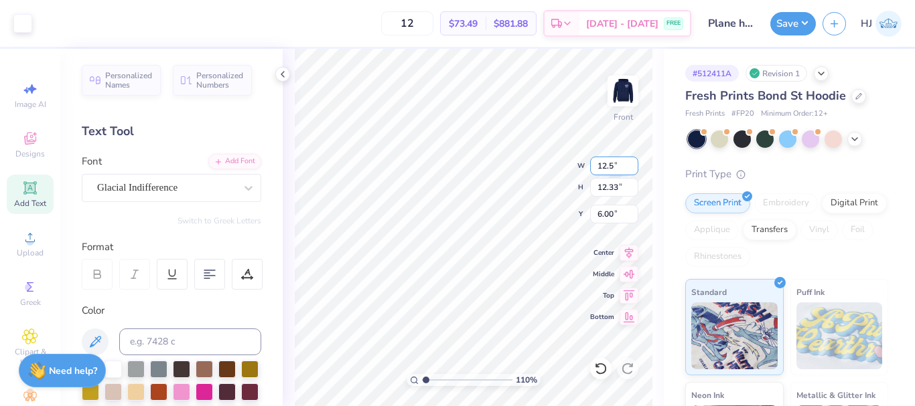
type input "1.09624640759103"
type input "12.50"
type input "11.09"
type input "6.62"
type input "1.09624640759103"
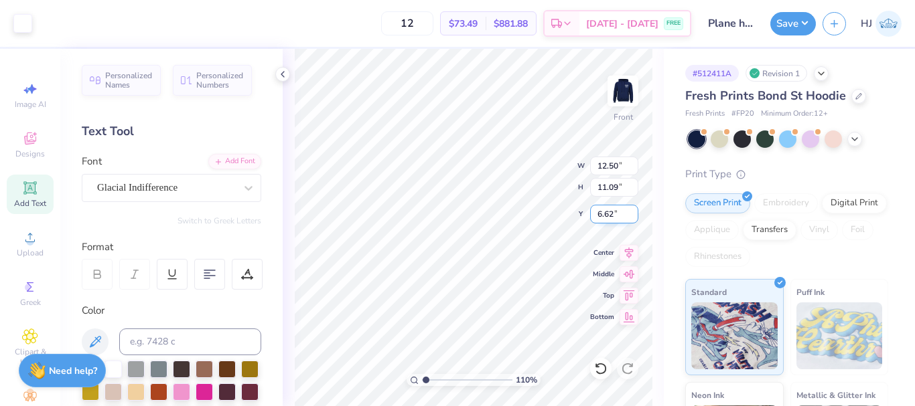
click at [620, 210] on input "6.62" at bounding box center [614, 214] width 48 height 19
type input "6"
type input "1.09624640759103"
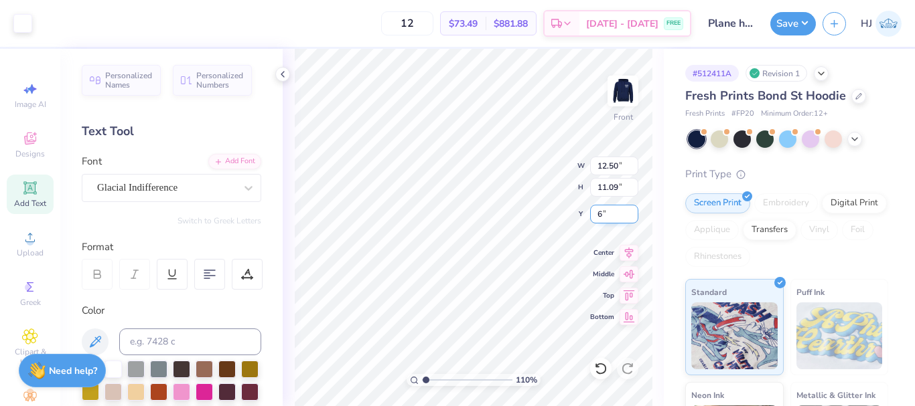
type input "6.00"
type input "1.09624640759103"
type input "5.81"
click at [598, 367] on icon at bounding box center [597, 365] width 3 height 3
type input "1.09624640759103"
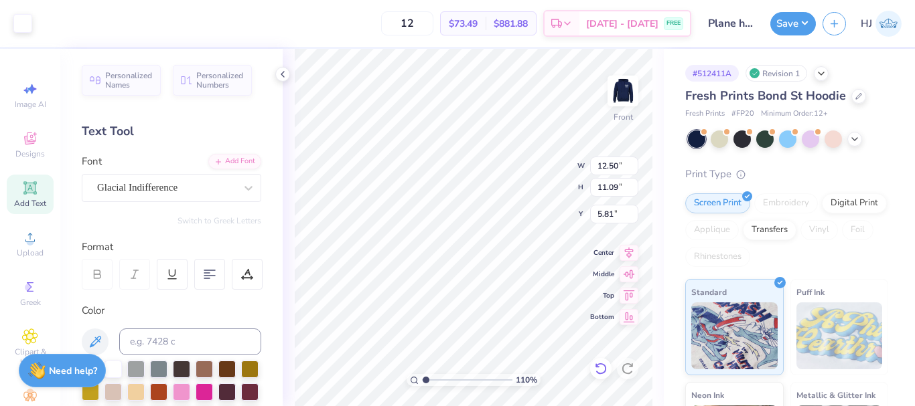
type input "6.00"
click at [630, 88] on img at bounding box center [623, 91] width 54 height 54
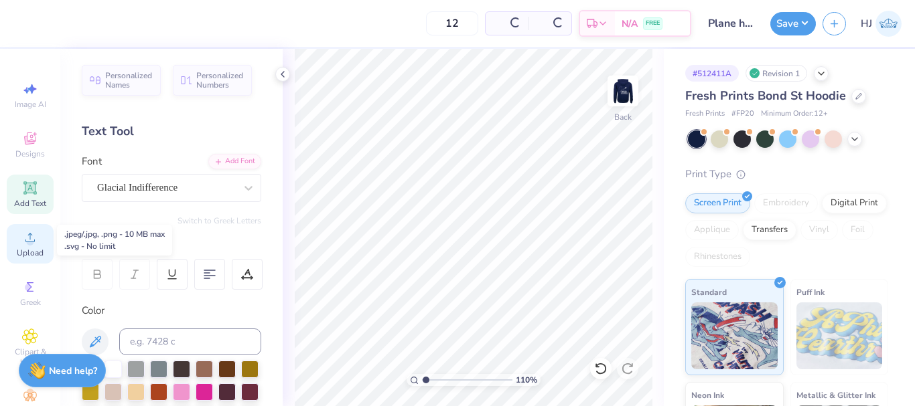
click at [22, 244] on icon at bounding box center [30, 238] width 16 height 16
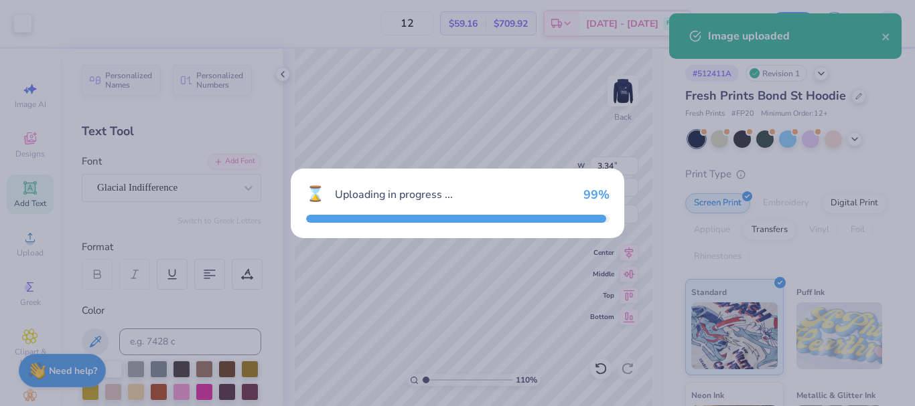
type input "1.09624640759103"
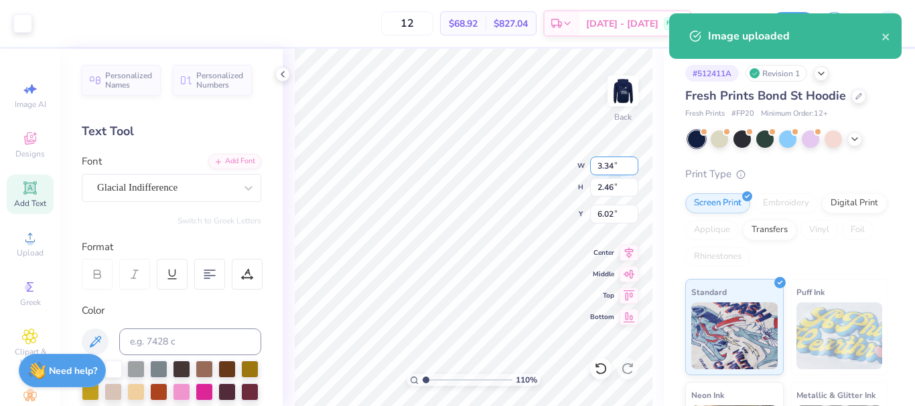
click at [612, 171] on input "3.34" at bounding box center [614, 166] width 48 height 19
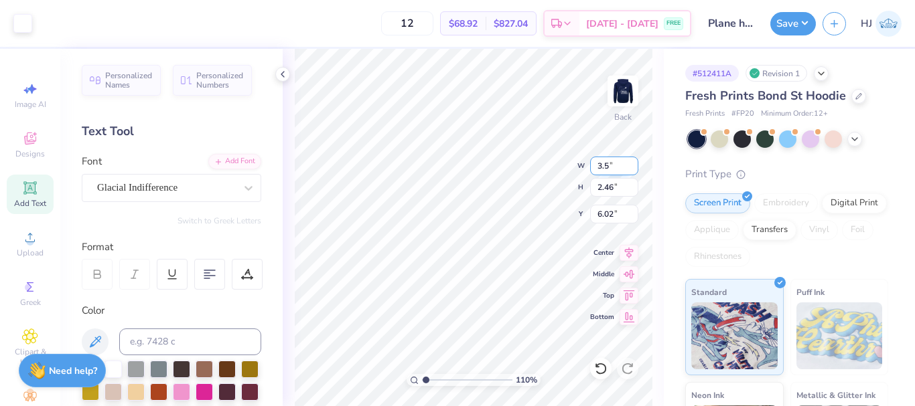
type input "3.5"
type input "1.09624640759103"
type input "3.50"
type input "2.57"
type input "5.97"
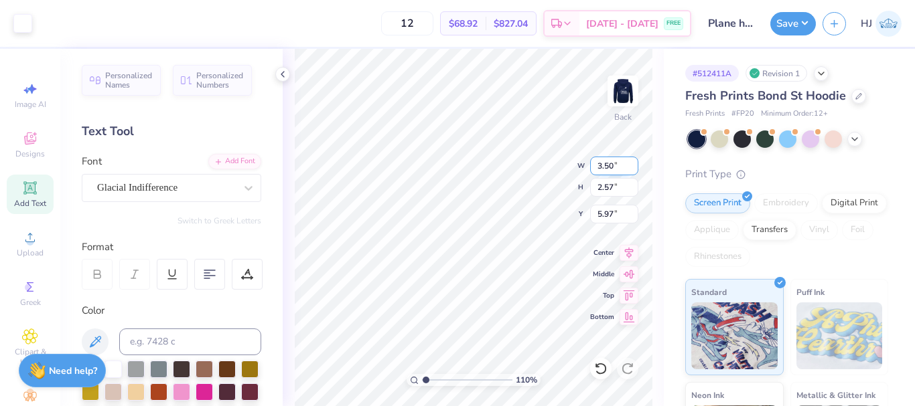
click at [612, 171] on input "3.50" at bounding box center [614, 166] width 48 height 19
type input "4"
type input "1.09624640759103"
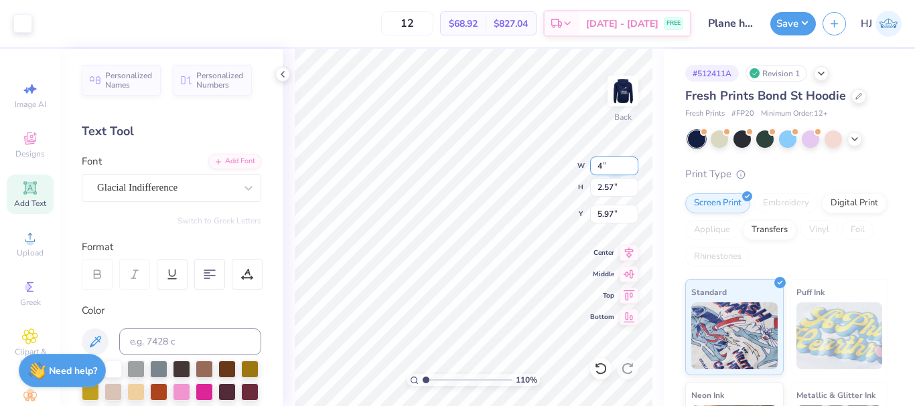
type input "4.00"
type input "2.94"
click at [599, 216] on input "5.78" at bounding box center [614, 214] width 48 height 19
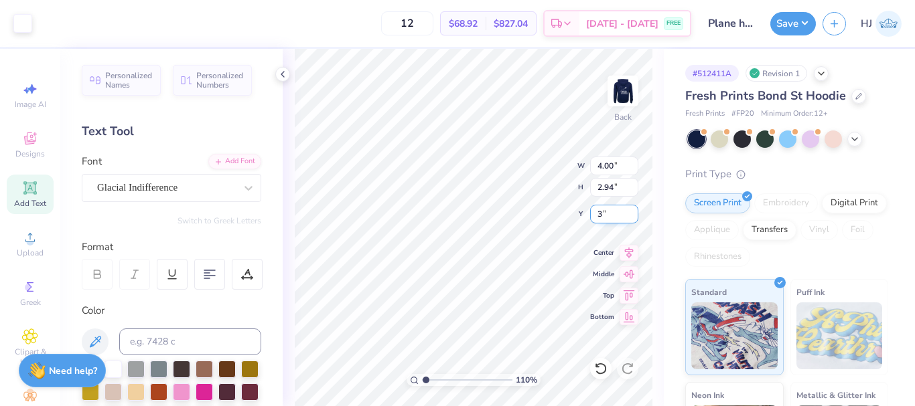
type input "3"
type input "1.09624640759103"
type input "3.00"
click at [619, 84] on img at bounding box center [623, 91] width 54 height 54
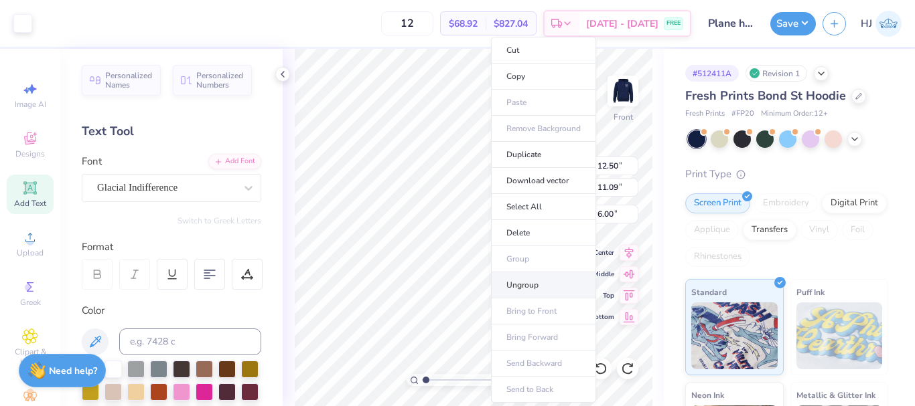
click at [543, 290] on li "Ungroup" at bounding box center [543, 286] width 105 height 26
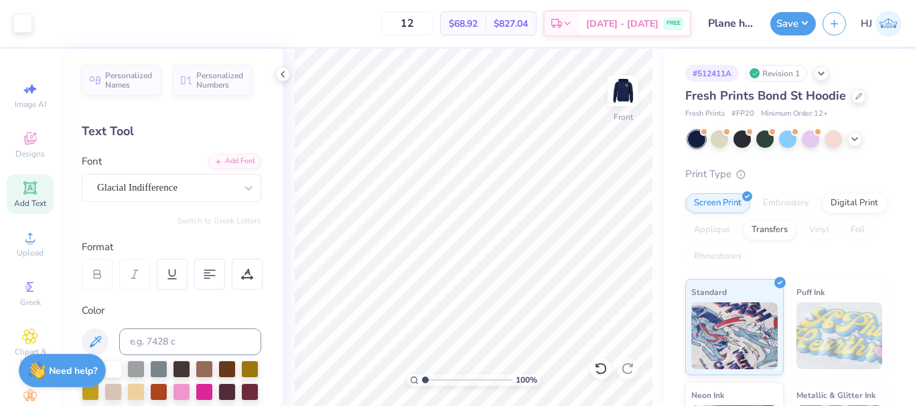
drag, startPoint x: 438, startPoint y: 379, endPoint x: 407, endPoint y: 381, distance: 30.9
type input "1"
click at [422, 381] on input "range" at bounding box center [467, 380] width 90 height 12
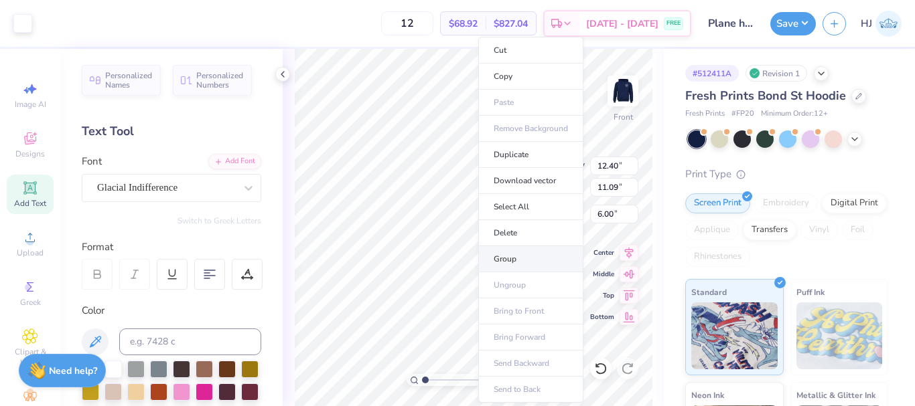
click at [512, 260] on li "Group" at bounding box center [530, 259] width 105 height 26
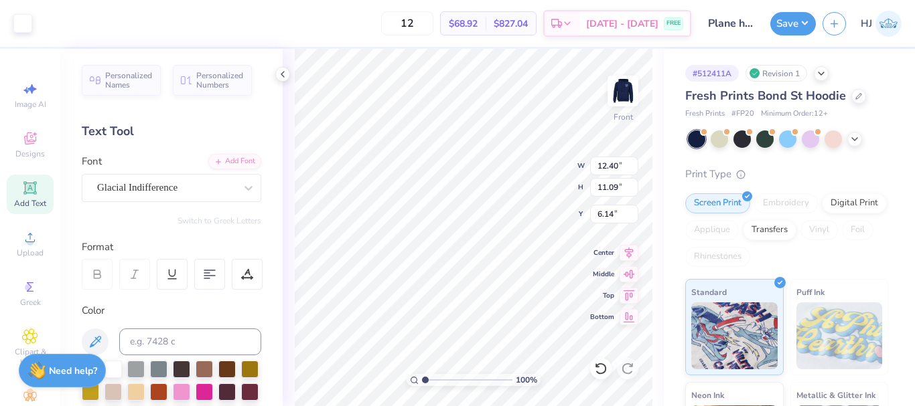
type input "6.14"
click at [620, 166] on input "12.40" at bounding box center [614, 166] width 48 height 19
type input "12.50"
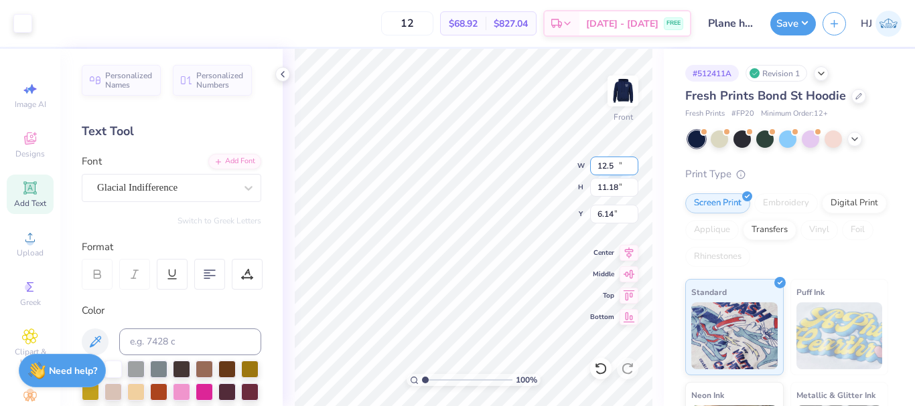
type input "11.18"
click at [616, 211] on input "6.09" at bounding box center [614, 214] width 48 height 19
type input "6.00"
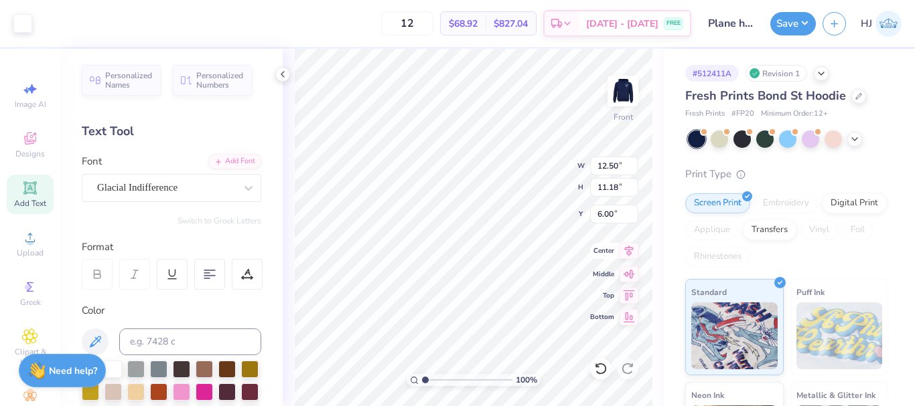
click at [629, 253] on icon at bounding box center [628, 251] width 19 height 16
click at [447, 378] on input "range" at bounding box center [467, 380] width 90 height 12
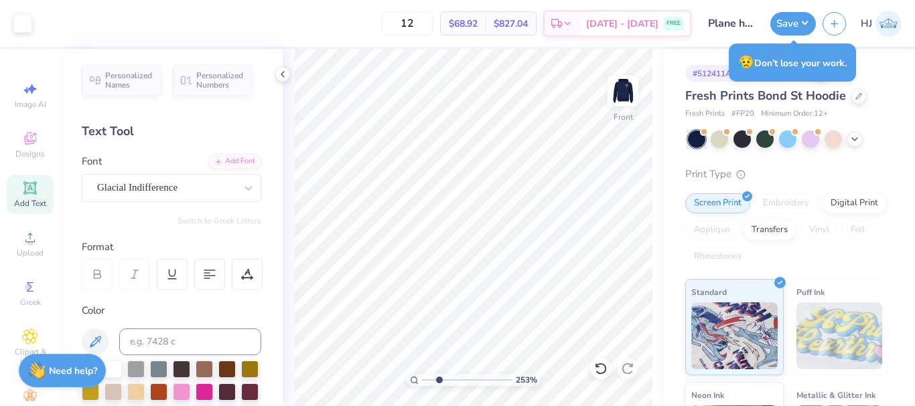
type input "2.53321804997386"
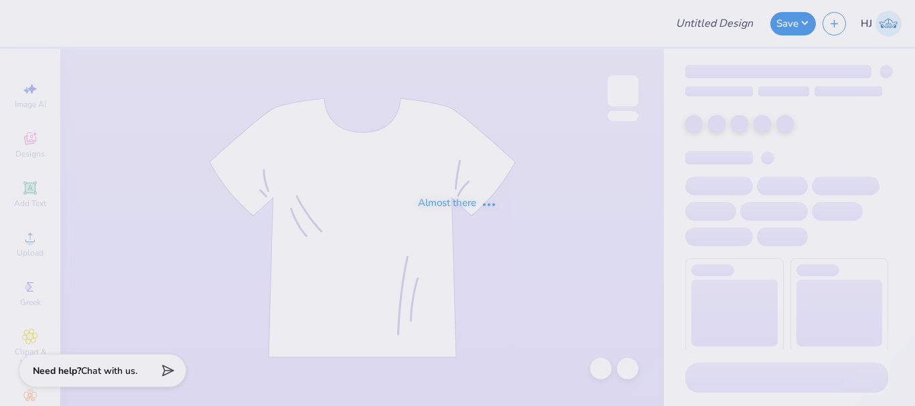
type input "Virginia Tech : Reese Riley"
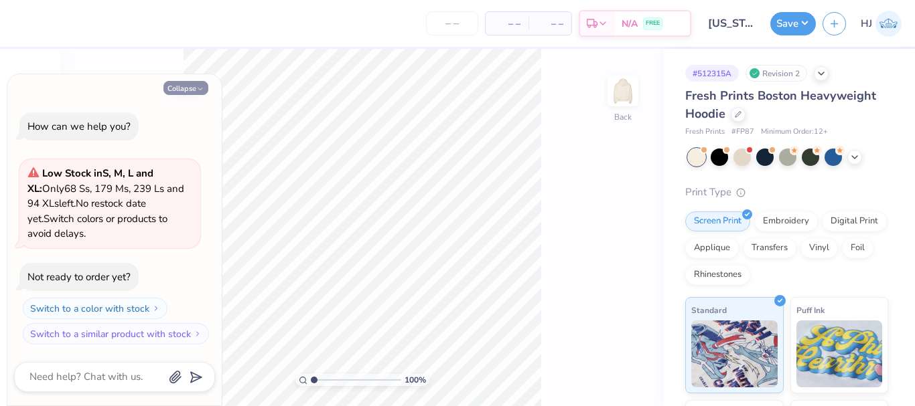
click at [189, 93] on button "Collapse" at bounding box center [185, 88] width 45 height 14
type textarea "x"
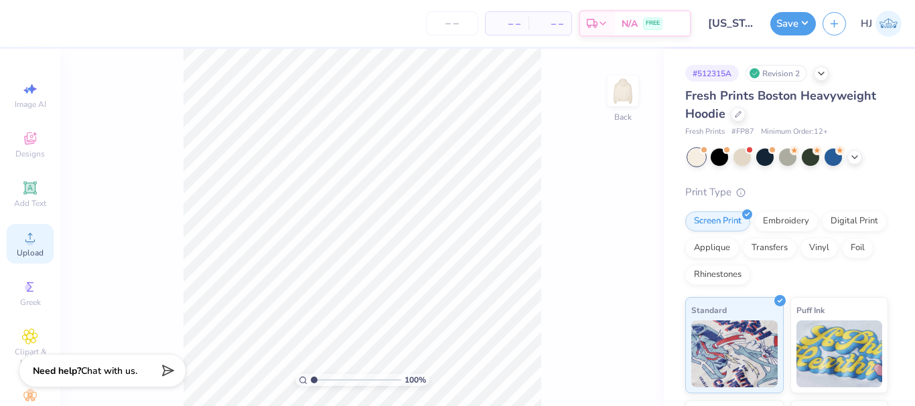
click at [22, 238] on icon at bounding box center [30, 238] width 16 height 16
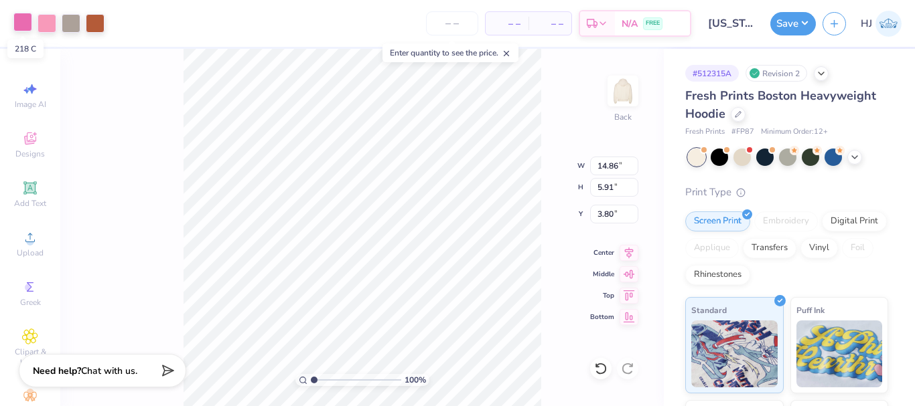
click at [24, 25] on div at bounding box center [22, 22] width 19 height 19
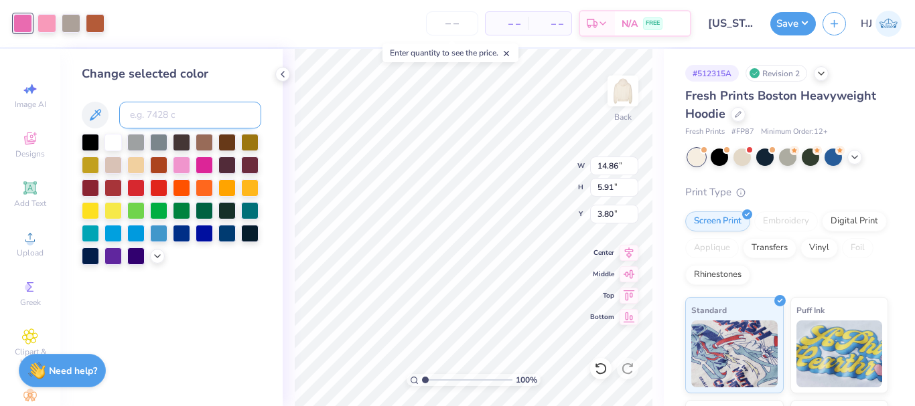
click at [157, 110] on input at bounding box center [190, 115] width 142 height 27
type input "211"
click at [47, 22] on div at bounding box center [46, 22] width 19 height 19
click at [188, 113] on input at bounding box center [190, 115] width 142 height 27
type input "176"
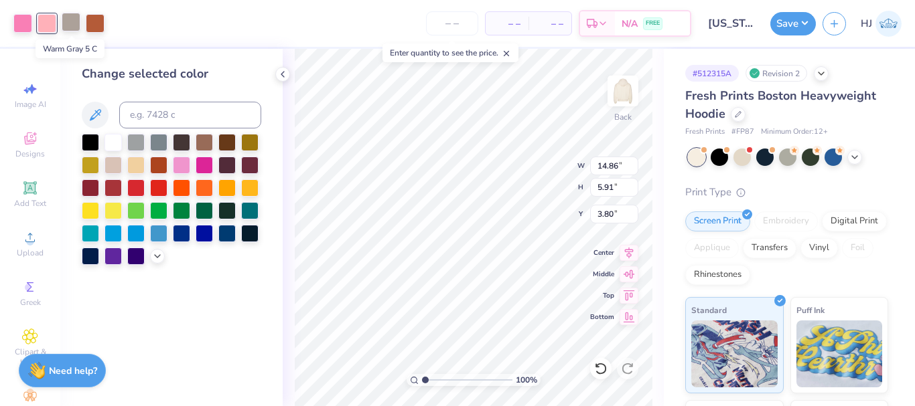
click at [70, 23] on div at bounding box center [71, 22] width 19 height 19
click at [169, 110] on input at bounding box center [190, 115] width 142 height 27
type input "422"
click at [101, 25] on div at bounding box center [95, 22] width 19 height 19
click at [166, 121] on input at bounding box center [190, 115] width 142 height 27
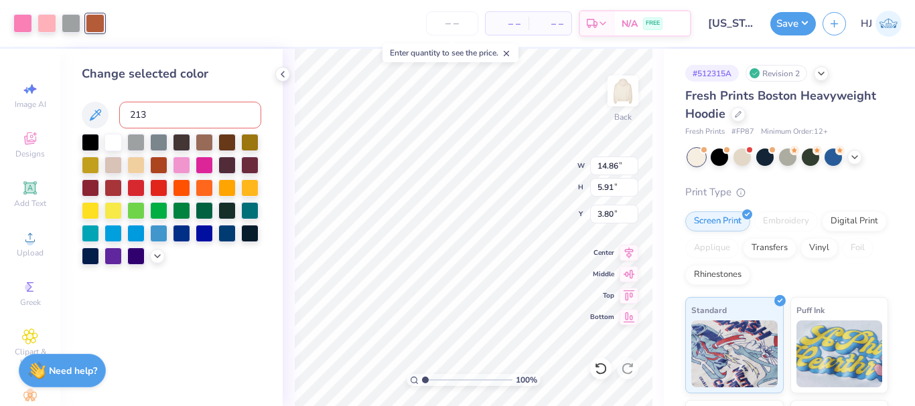
type input "213"
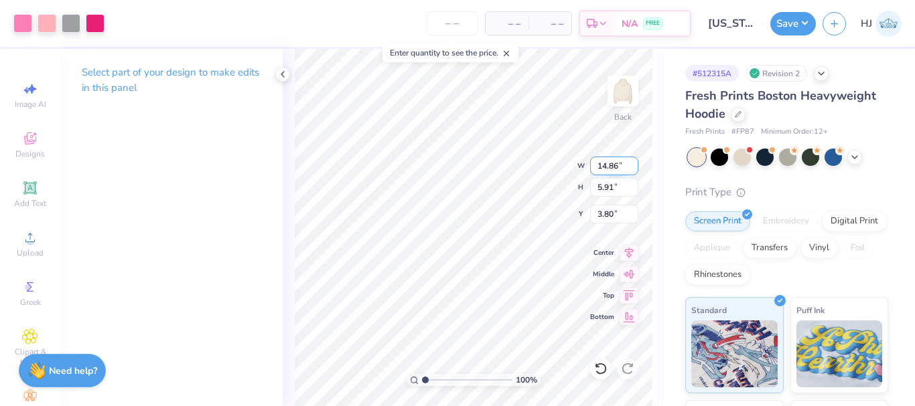
click at [623, 166] on input "14.86" at bounding box center [614, 166] width 48 height 19
type input "1"
type input "8.00"
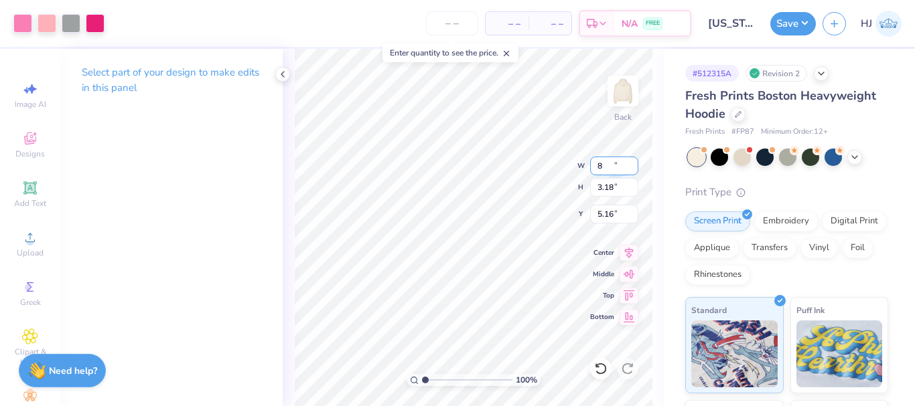
type input "3.18"
type input "5.16"
click at [611, 161] on input "8.00" at bounding box center [614, 166] width 48 height 19
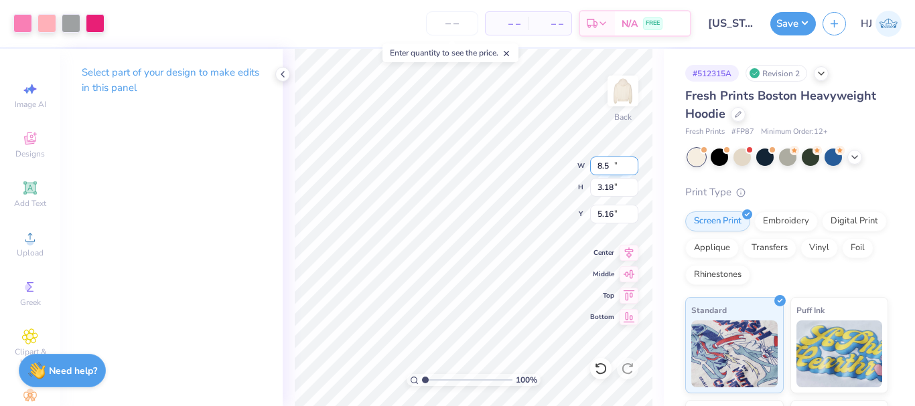
type input "8.50"
type input "3.38"
click at [615, 210] on input "5.06" at bounding box center [614, 214] width 48 height 19
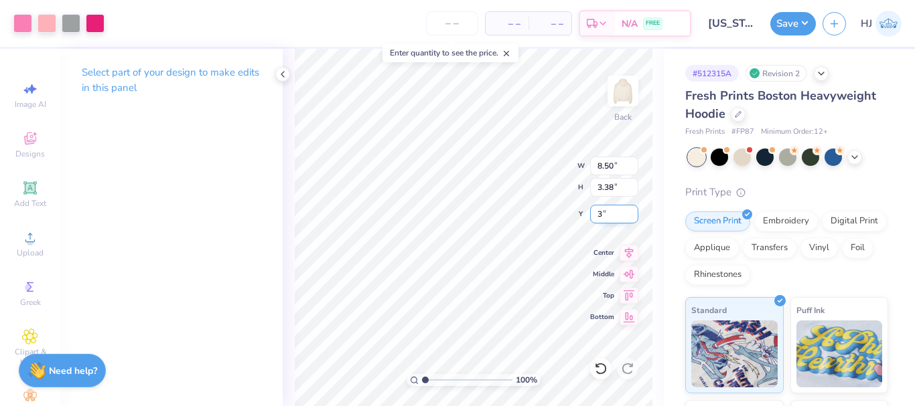
type input "3.00"
click at [465, 377] on input "range" at bounding box center [467, 380] width 90 height 12
drag, startPoint x: 455, startPoint y: 377, endPoint x: 448, endPoint y: 375, distance: 7.6
click at [449, 378] on input "range" at bounding box center [467, 380] width 90 height 12
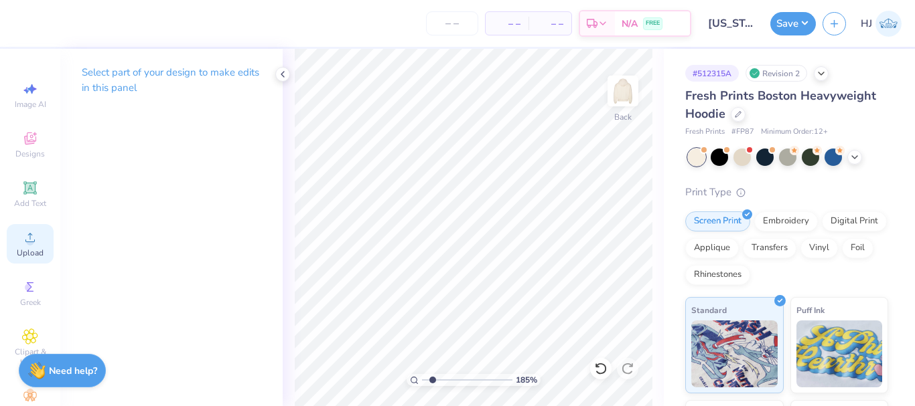
click at [35, 246] on div "Upload" at bounding box center [30, 244] width 47 height 40
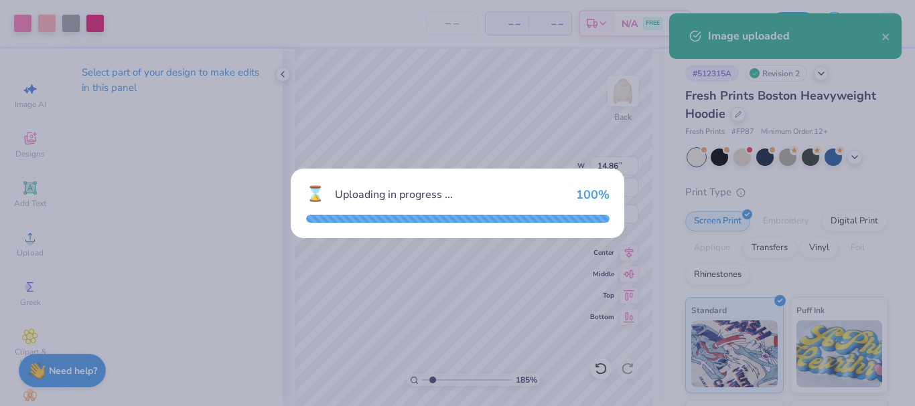
type input "1.84665045796369"
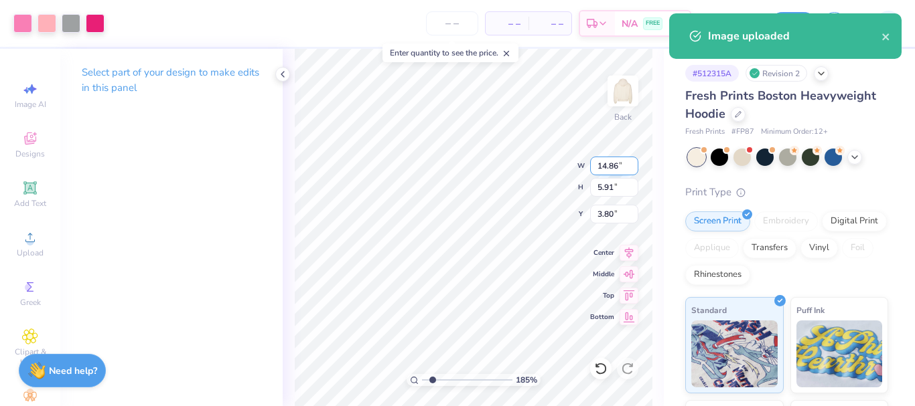
click at [616, 164] on input "14.86" at bounding box center [614, 166] width 48 height 19
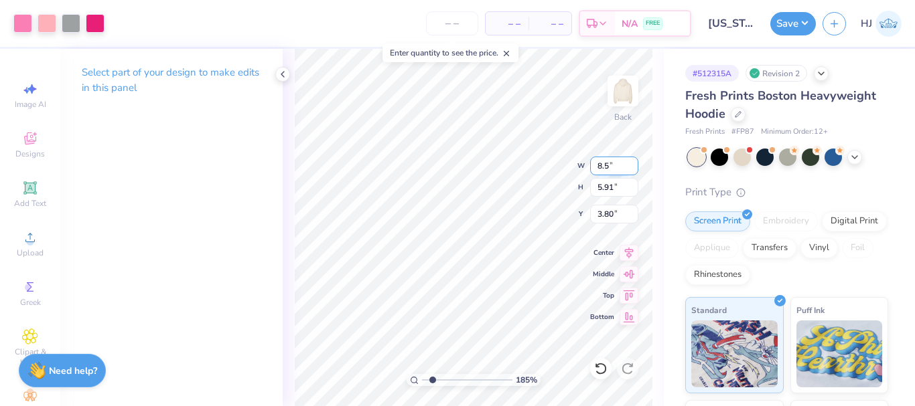
type input "8.5"
type input "1.84665045796369"
type input "8.50"
type input "3.38"
click at [605, 217] on input "5.06" at bounding box center [614, 214] width 48 height 19
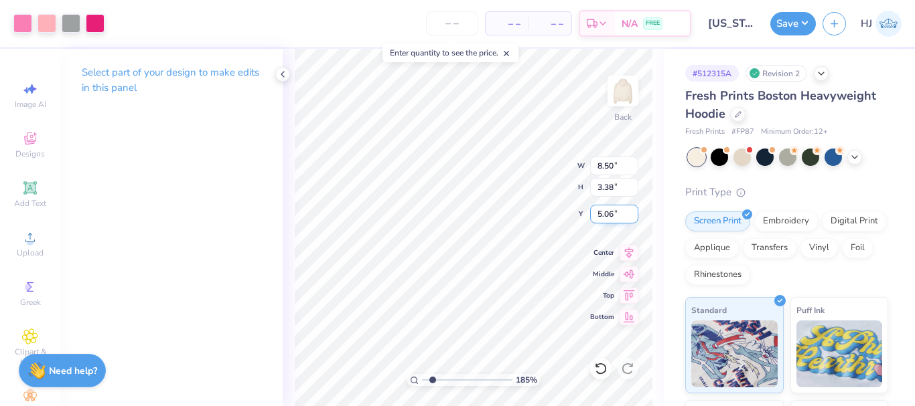
click at [605, 217] on input "5.06" at bounding box center [614, 214] width 48 height 19
type input "3"
type input "1.84665045796369"
type input "3.00"
type input "1.84665045796369"
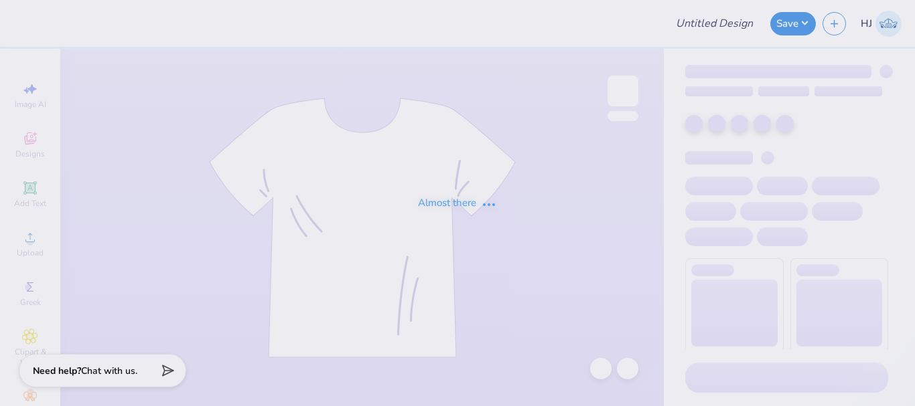
type input "cr"
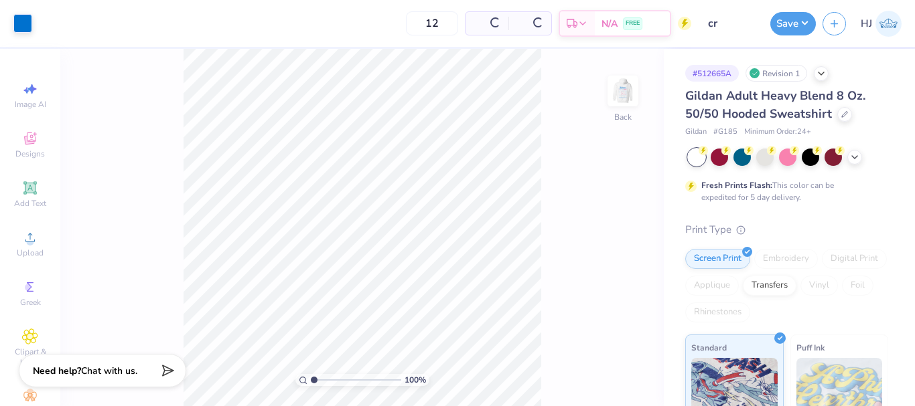
click at [623, 92] on img at bounding box center [622, 91] width 27 height 27
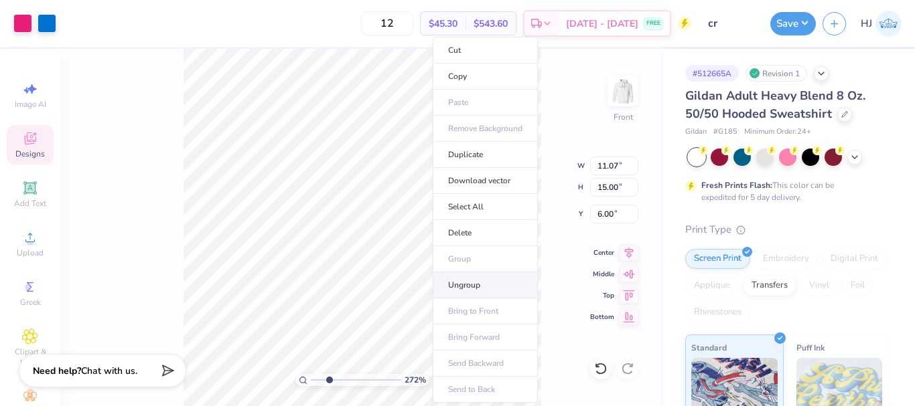
click at [467, 281] on li "Ungroup" at bounding box center [485, 286] width 105 height 26
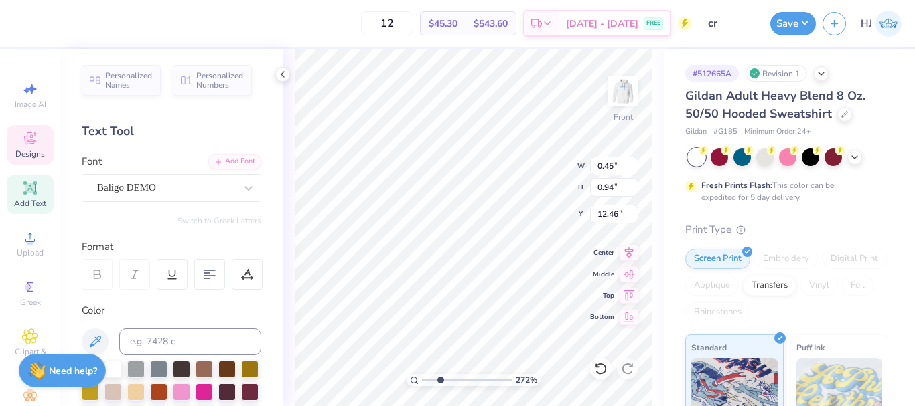
type input "1.22152498603932"
type input "11.07"
type input "12.53"
type input "8.47"
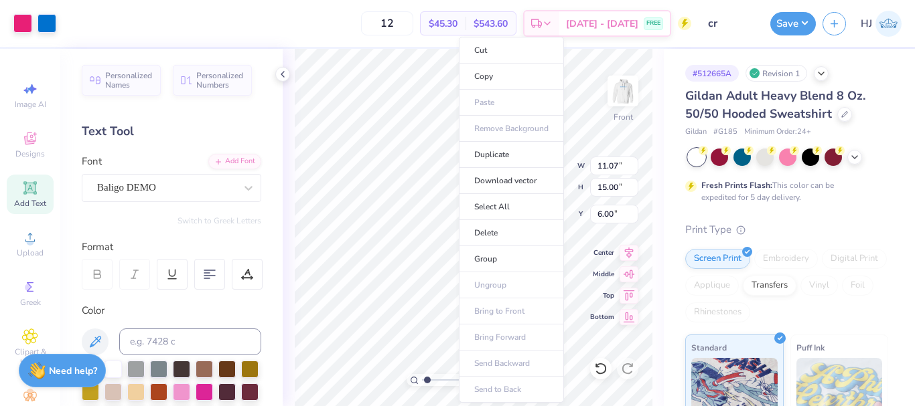
drag, startPoint x: 518, startPoint y: 256, endPoint x: 276, endPoint y: 0, distance: 351.9
click at [518, 258] on li "Group" at bounding box center [511, 259] width 105 height 26
type input "1.22152498603932"
